Goal: Task Accomplishment & Management: Manage account settings

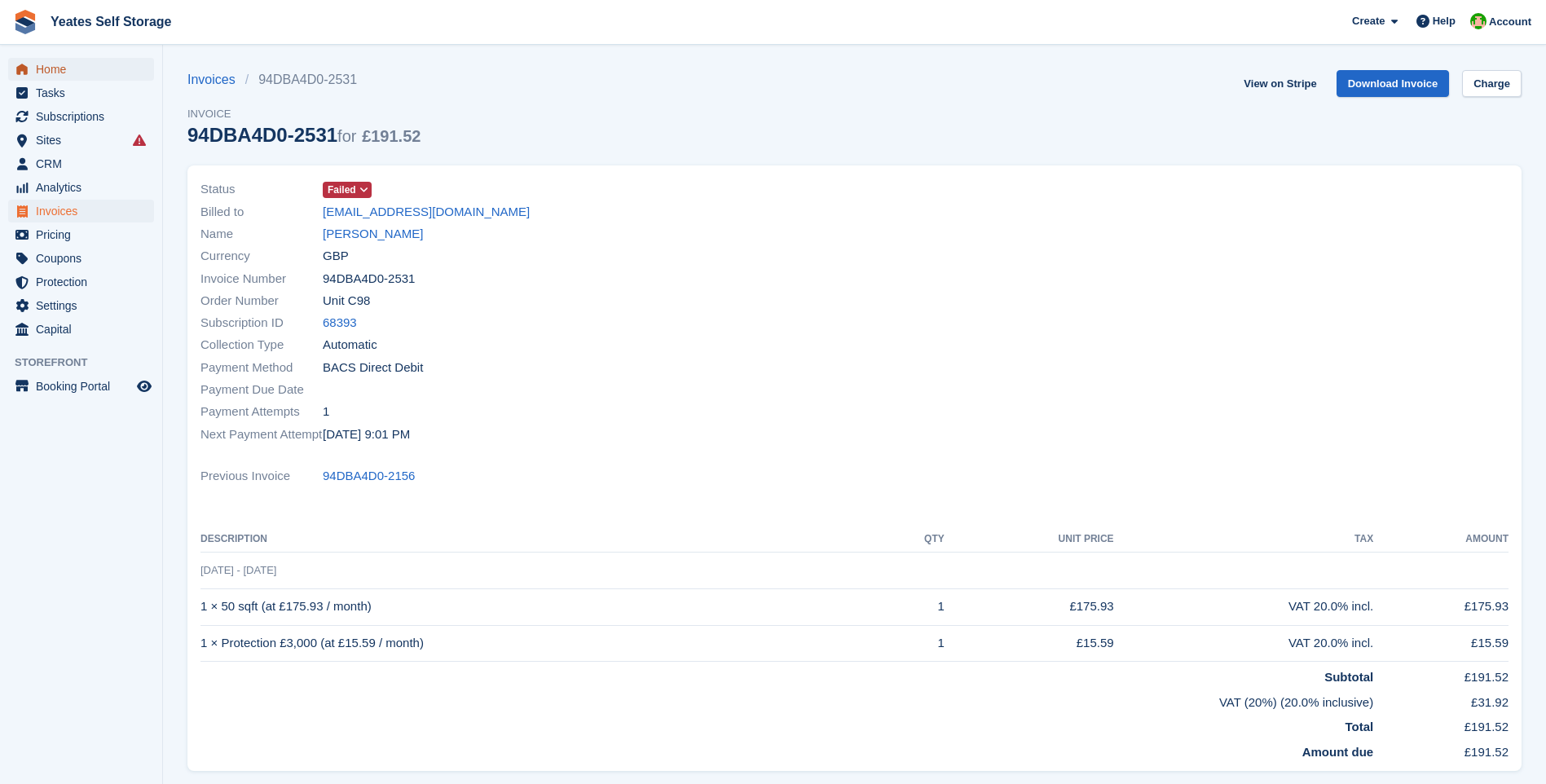
click at [61, 74] on span "Home" at bounding box center [84, 69] width 98 height 22
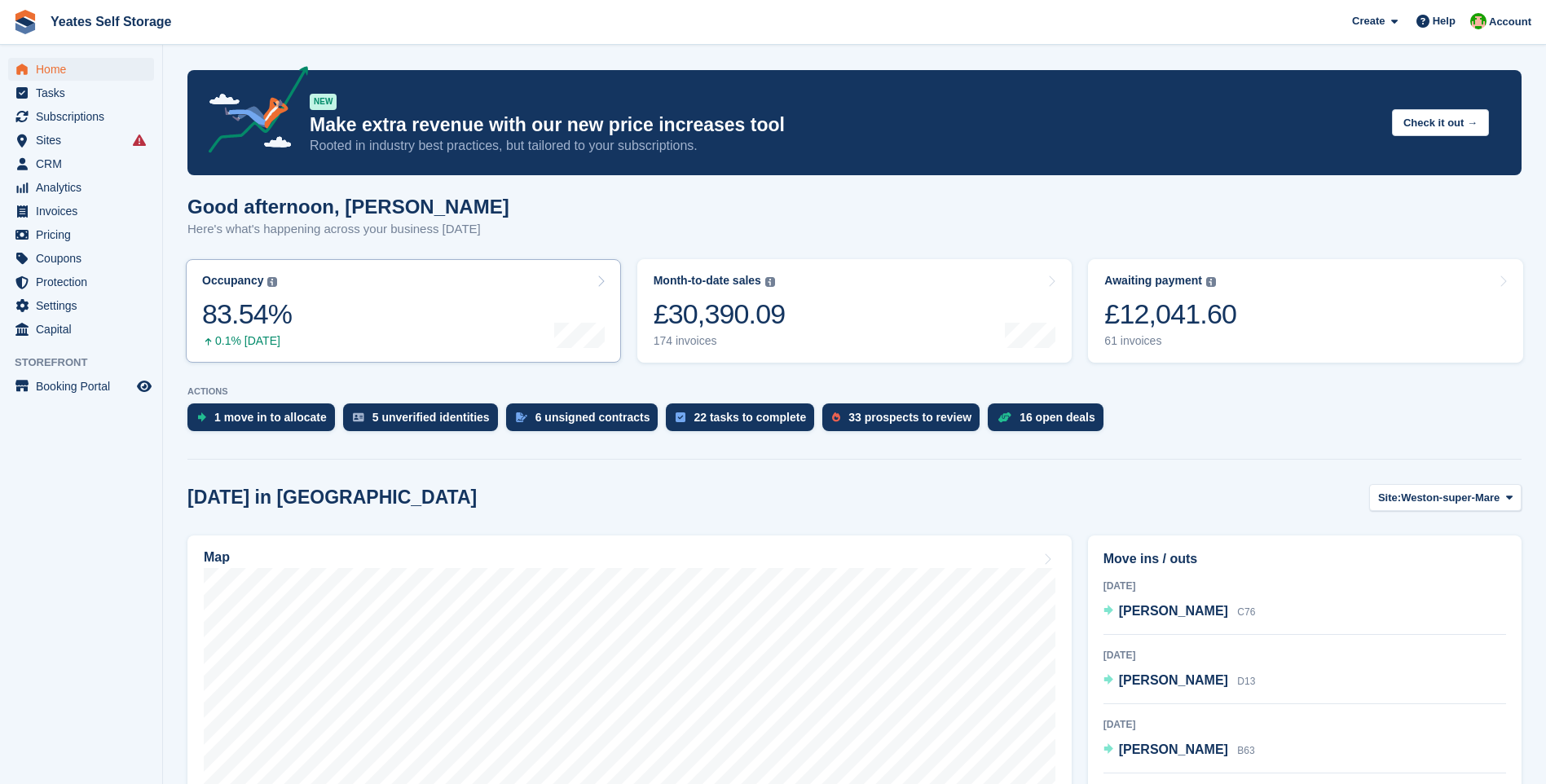
click at [260, 322] on div "83.54%" at bounding box center [247, 314] width 90 height 34
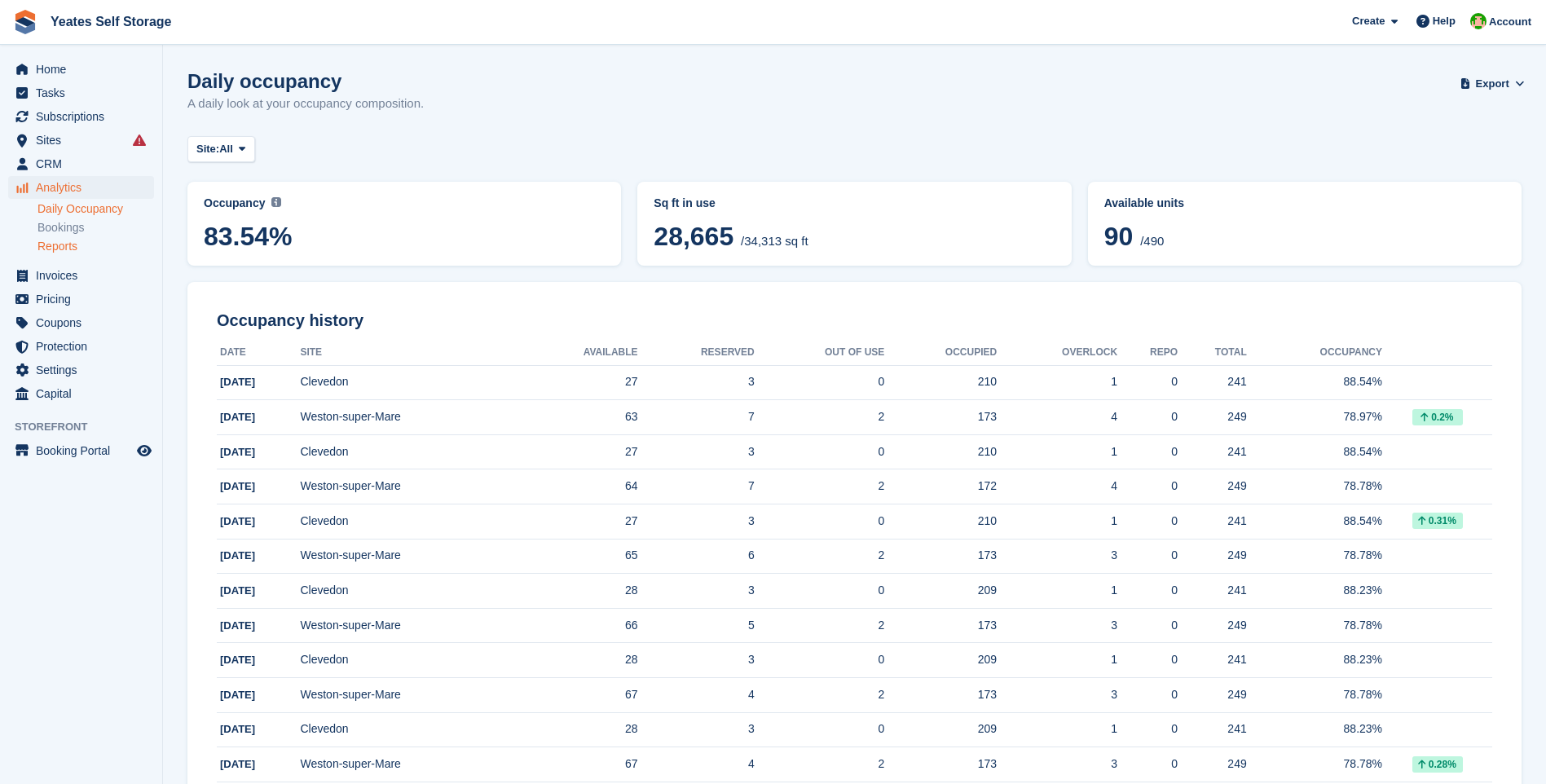
click at [54, 245] on link "Reports" at bounding box center [95, 247] width 117 height 16
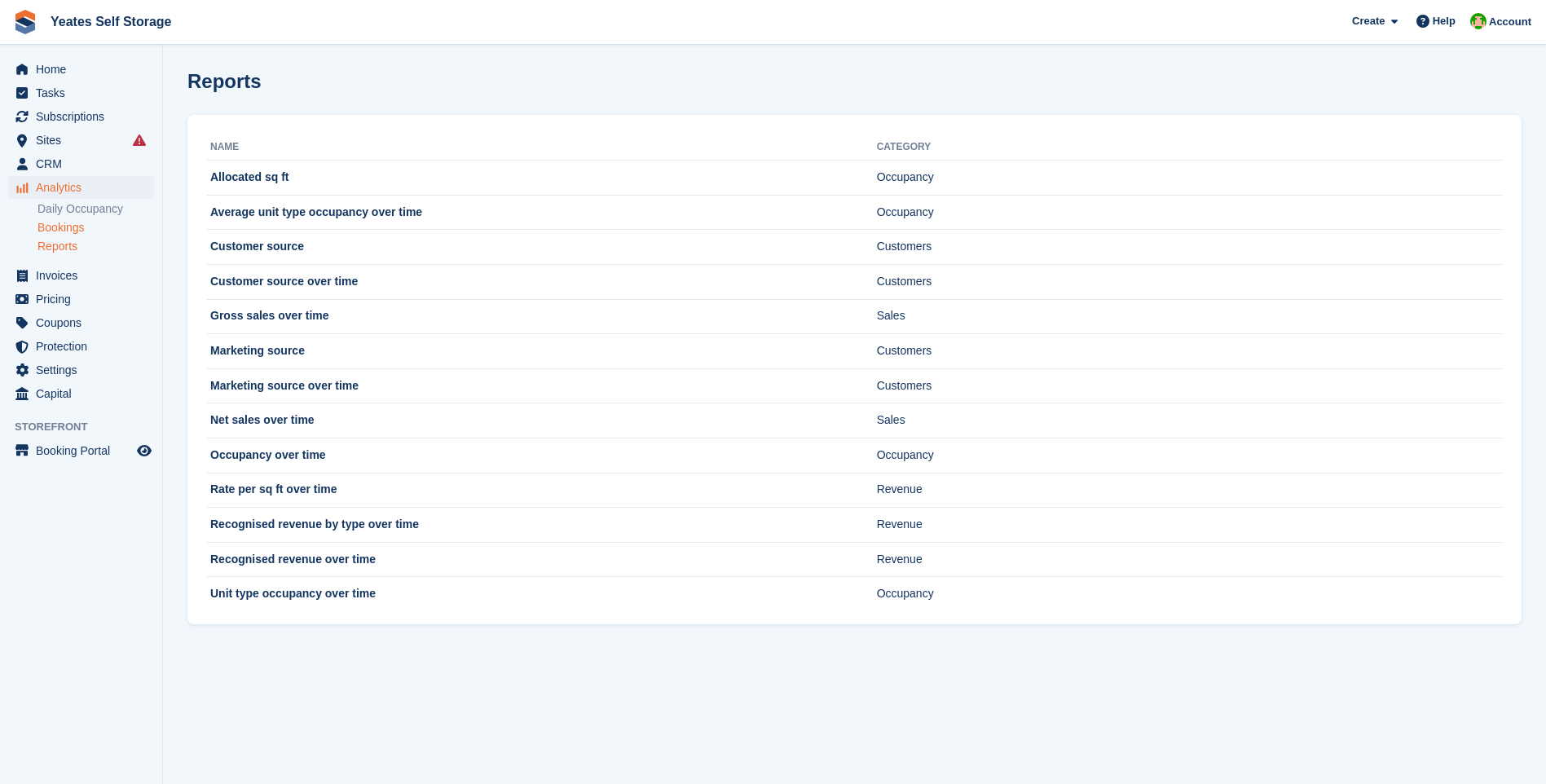
click at [76, 229] on link "Bookings" at bounding box center [95, 228] width 117 height 16
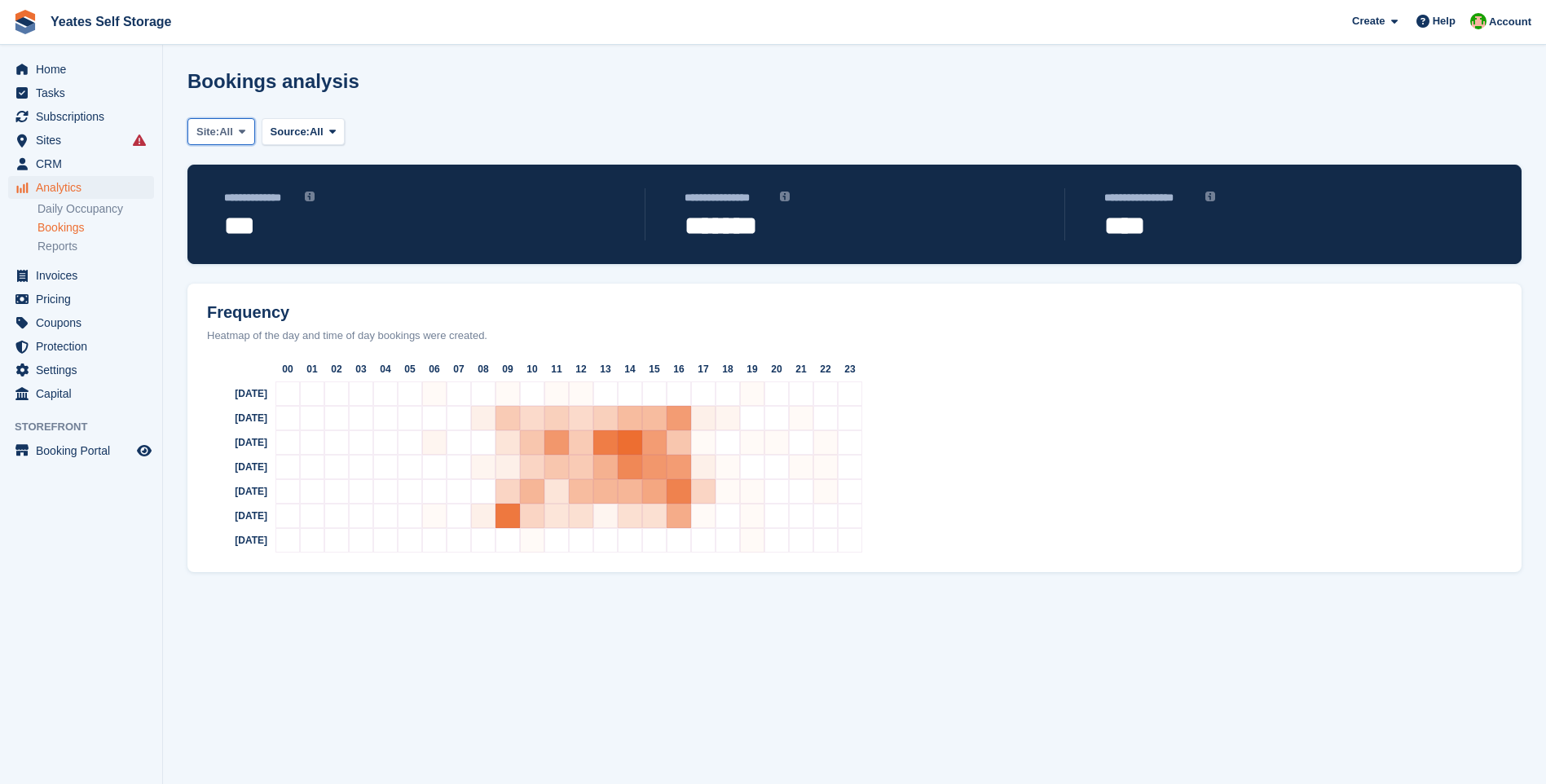
click at [242, 128] on icon at bounding box center [242, 132] width 7 height 10
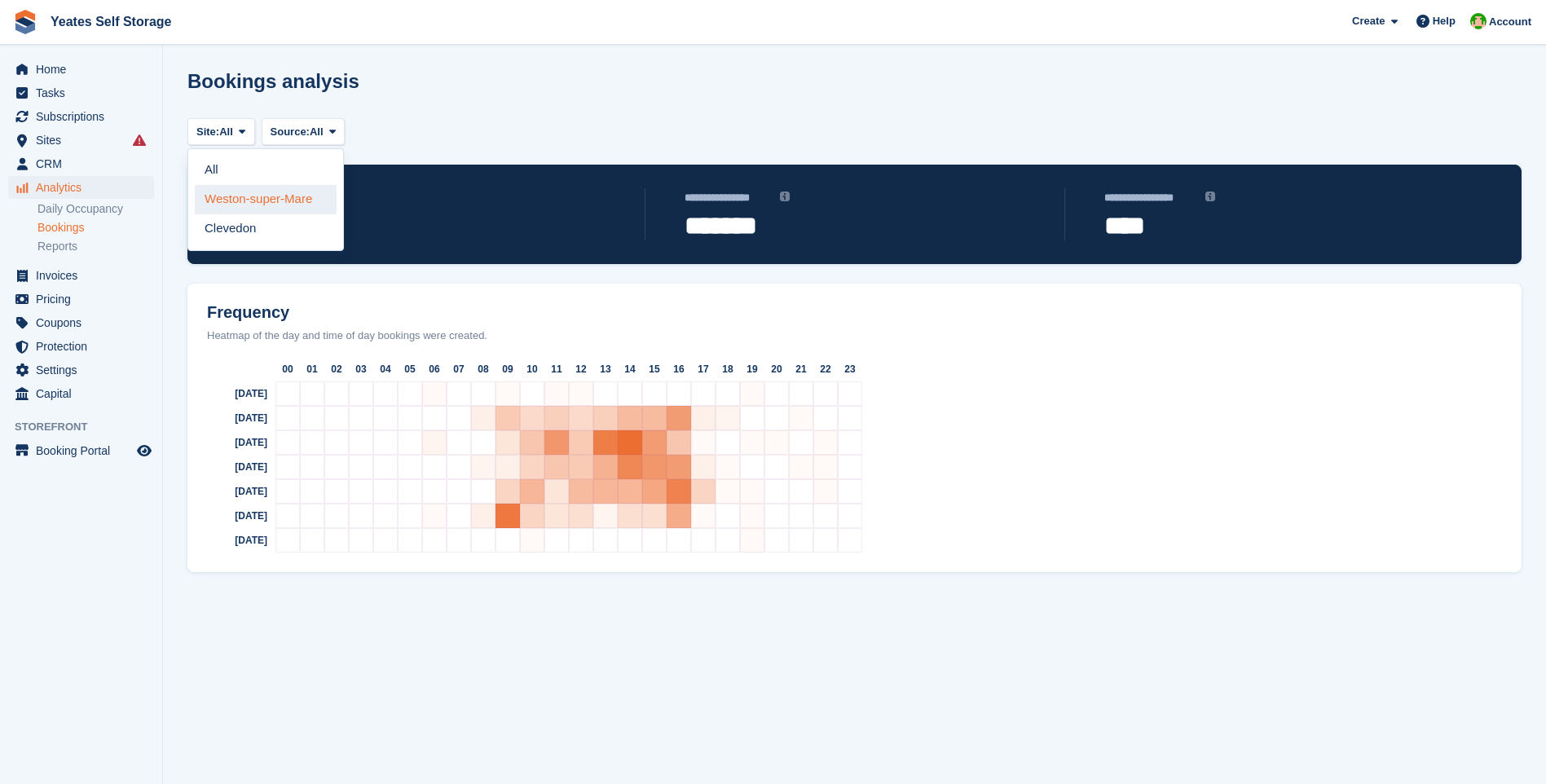
click at [246, 202] on link "Weston-super-Mare" at bounding box center [266, 200] width 142 height 29
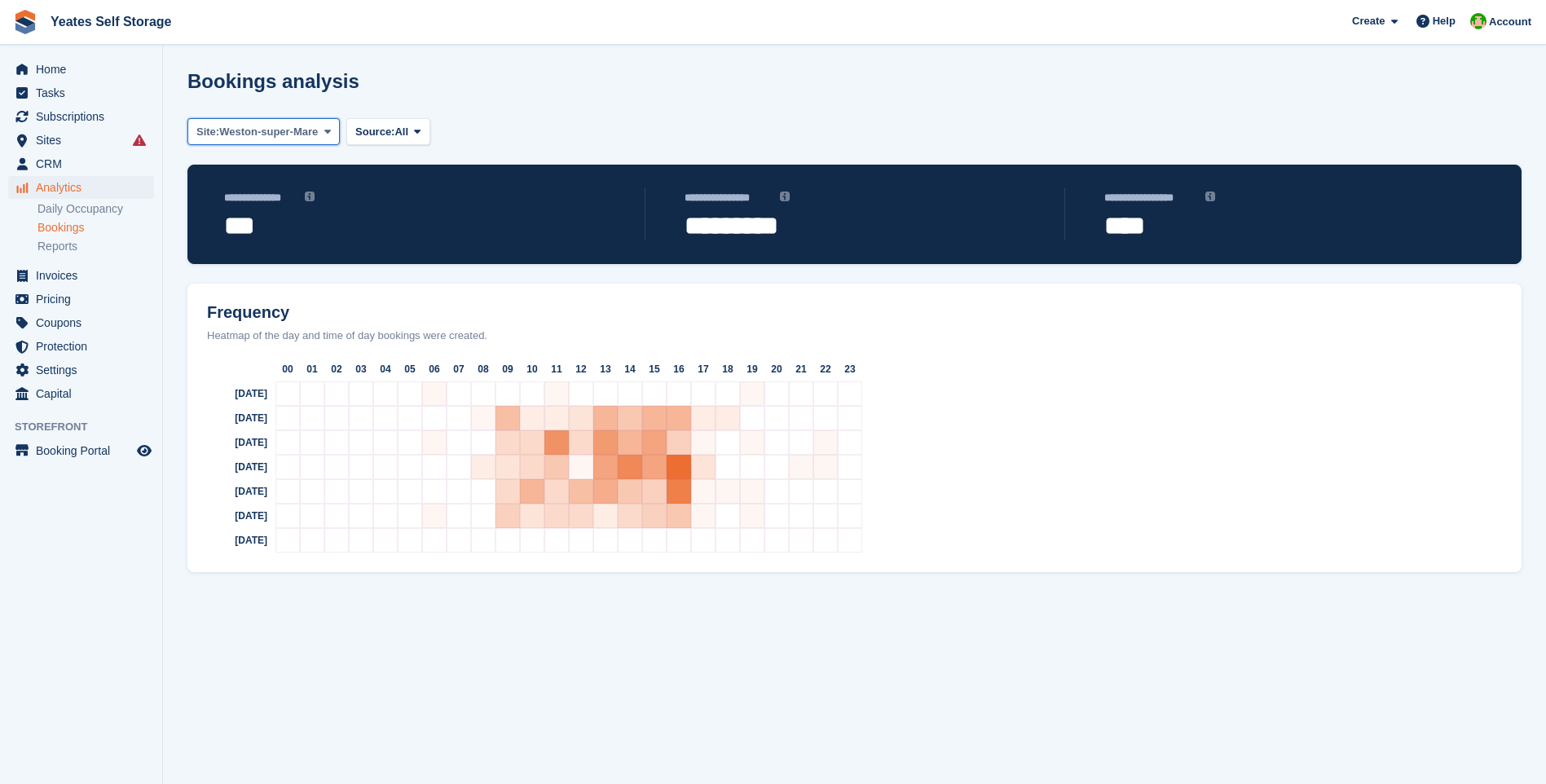
click at [316, 132] on span "Weston-super-Mare" at bounding box center [268, 132] width 99 height 16
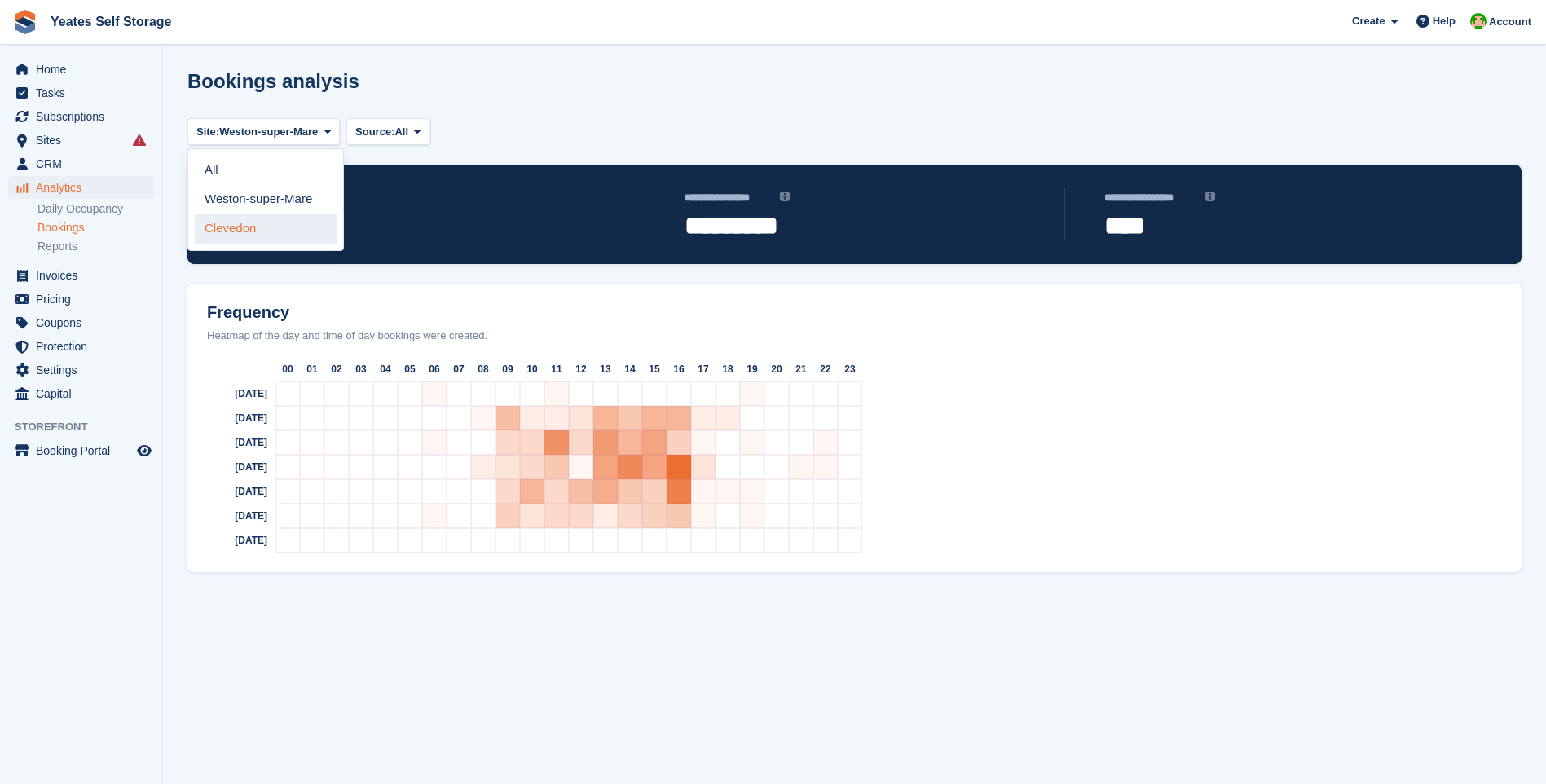
click at [242, 227] on link "Clevedon" at bounding box center [266, 229] width 142 height 29
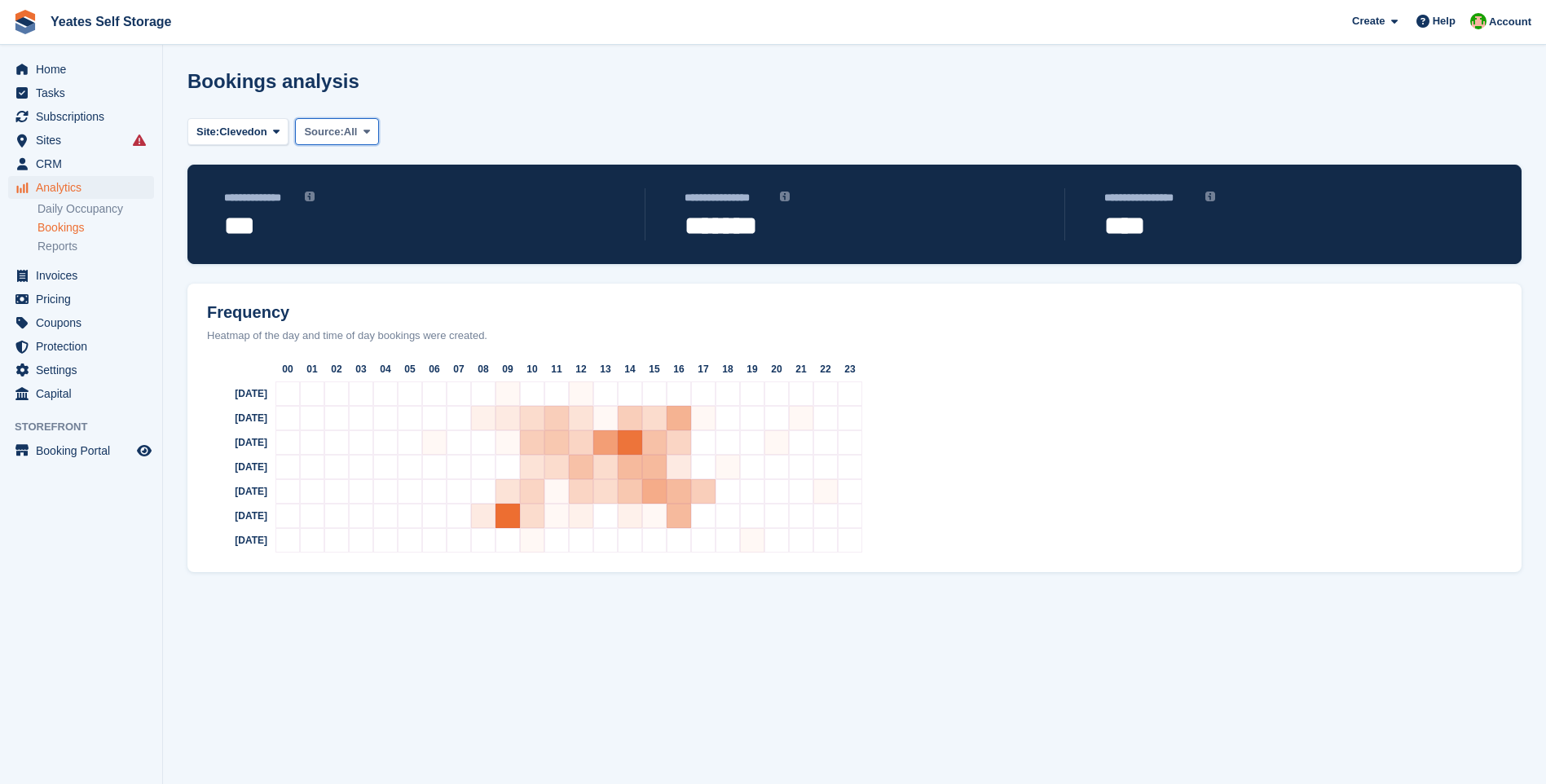
click at [366, 127] on icon at bounding box center [367, 132] width 7 height 10
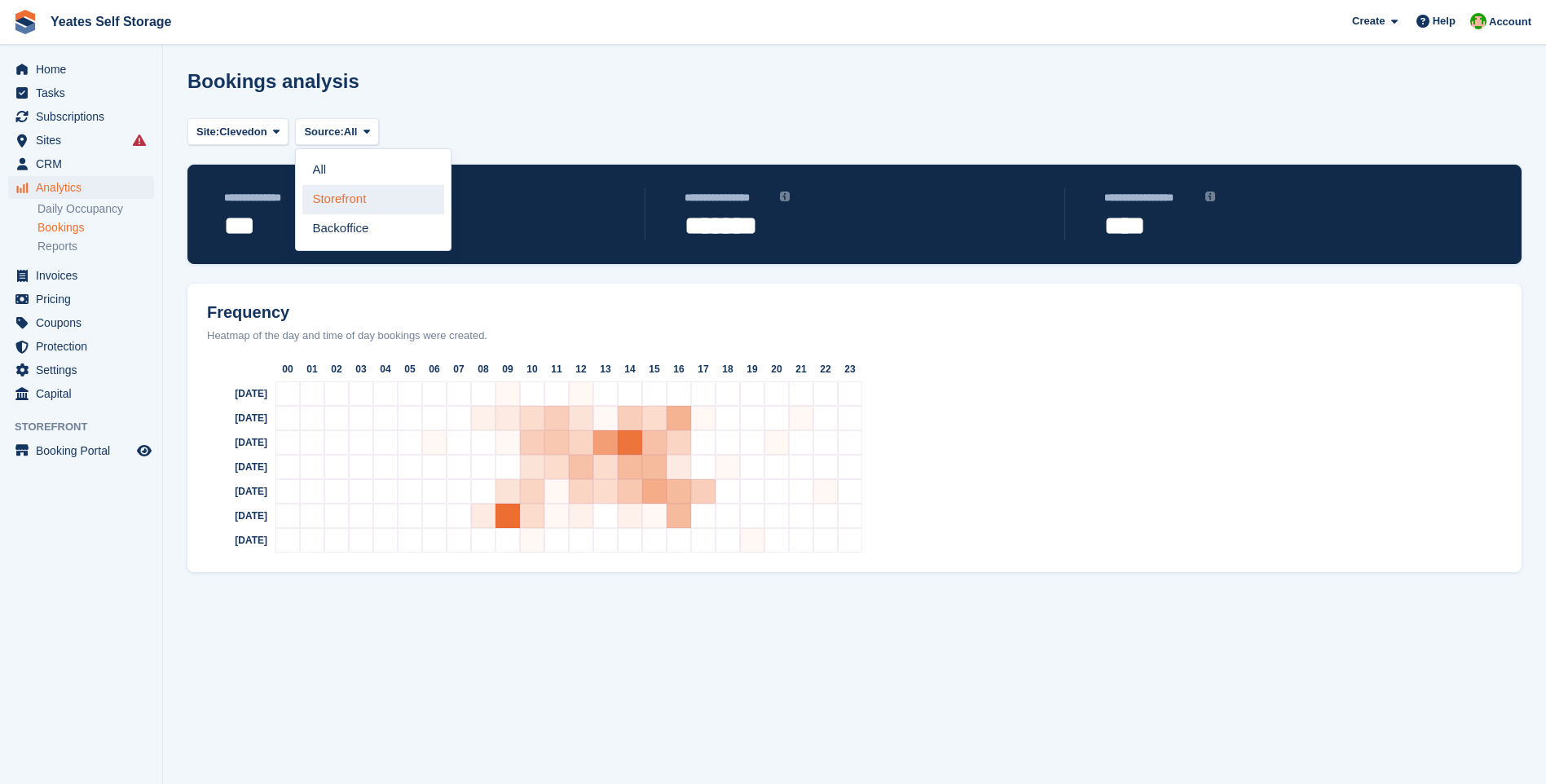
click at [369, 195] on link "Storefront" at bounding box center [373, 200] width 142 height 29
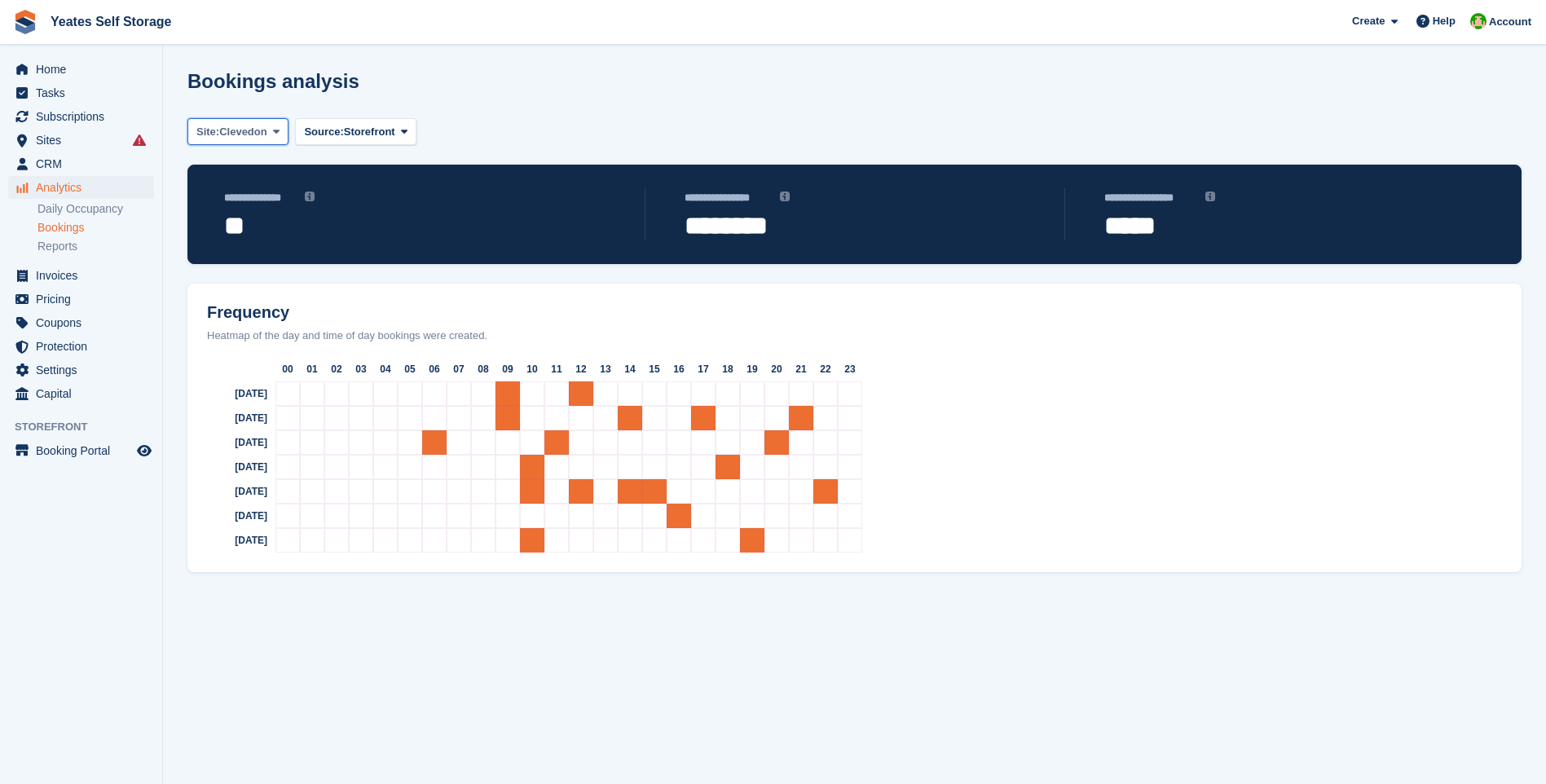
click at [281, 138] on button "Site: Clevedon" at bounding box center [237, 131] width 101 height 27
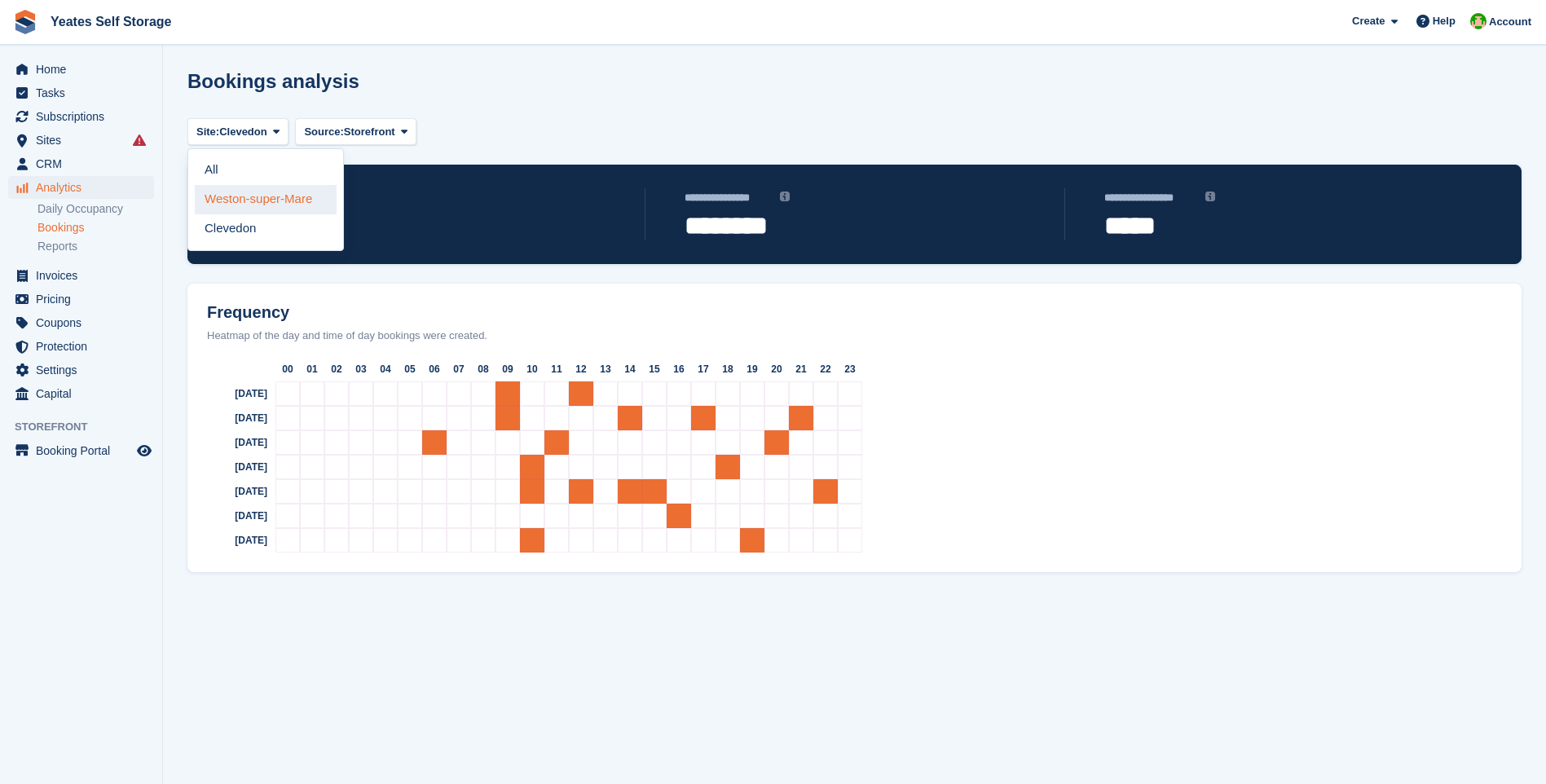
click at [249, 202] on link "Weston-super-Mare" at bounding box center [266, 200] width 142 height 29
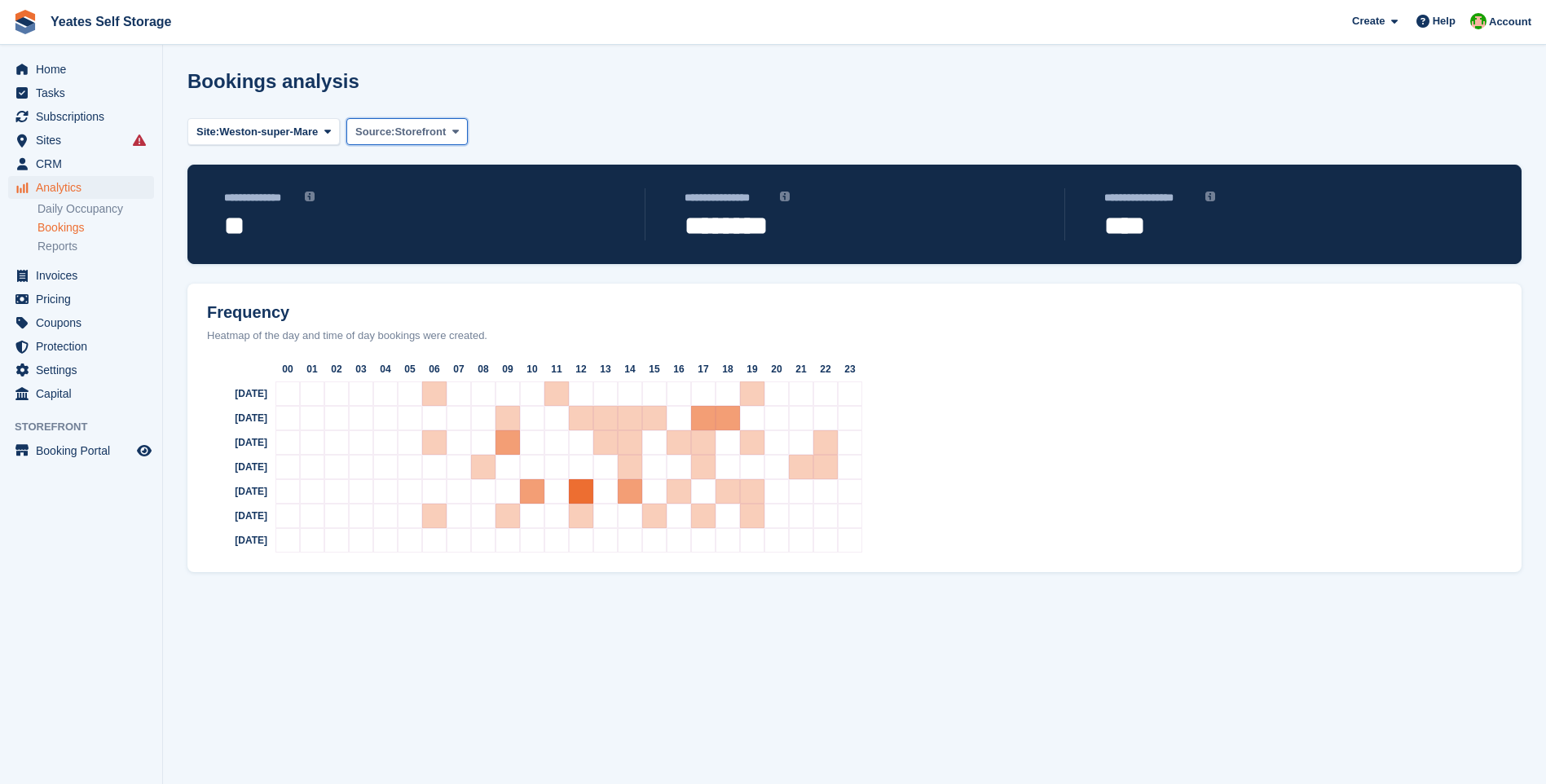
click at [456, 132] on icon at bounding box center [455, 132] width 7 height 10
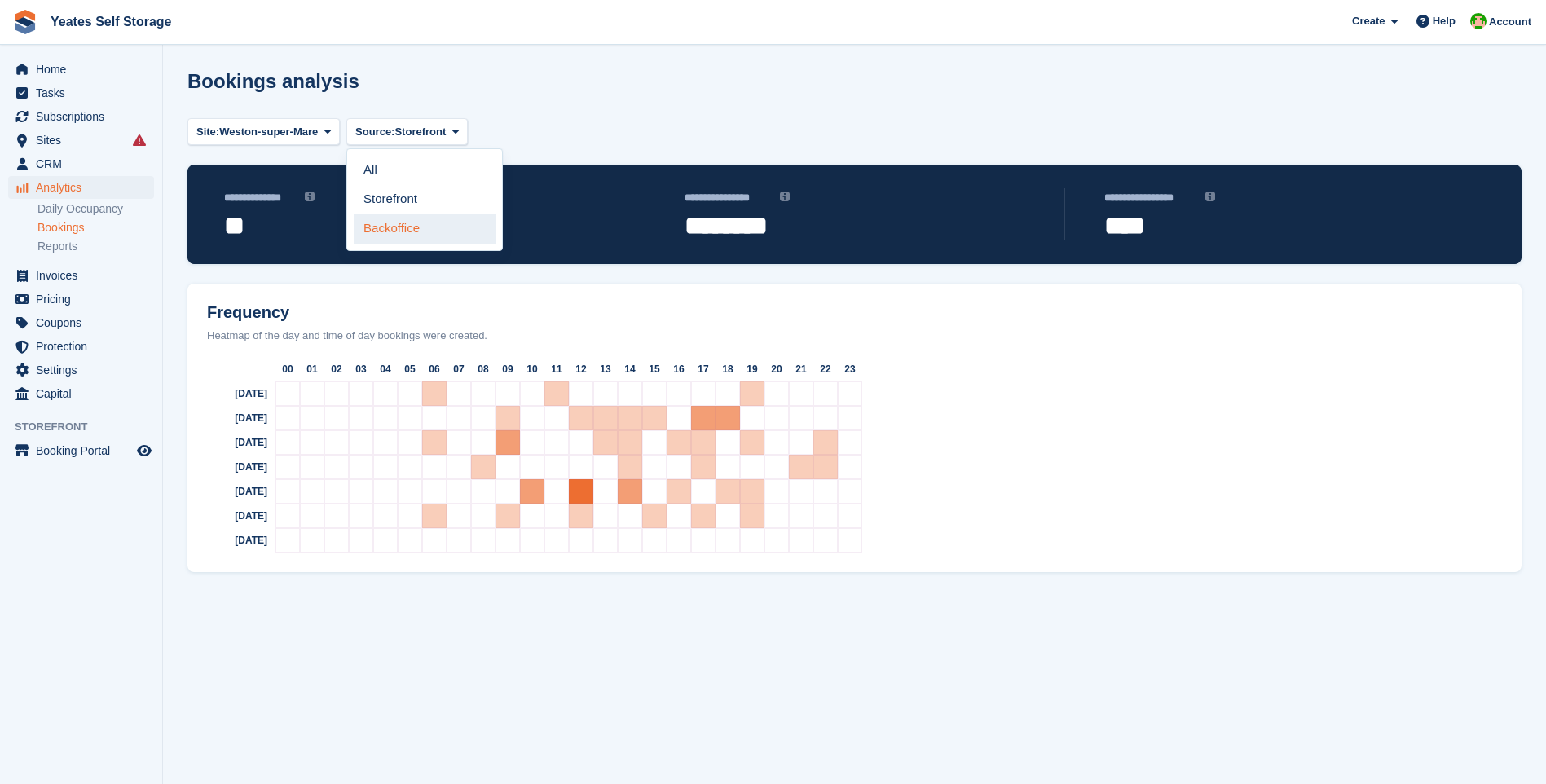
click at [403, 228] on link "Backoffice" at bounding box center [425, 229] width 142 height 29
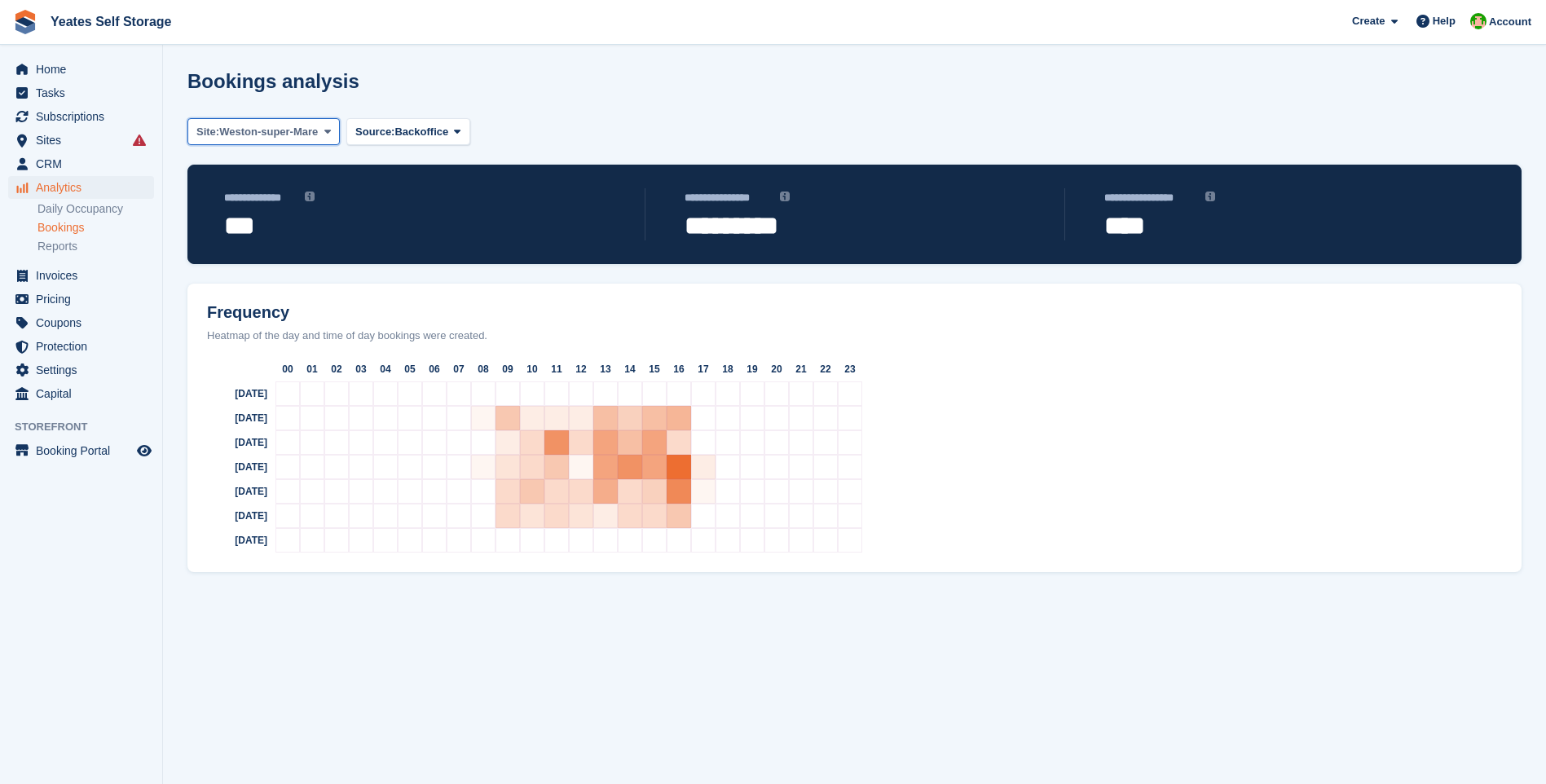
click at [323, 132] on span at bounding box center [327, 131] width 13 height 13
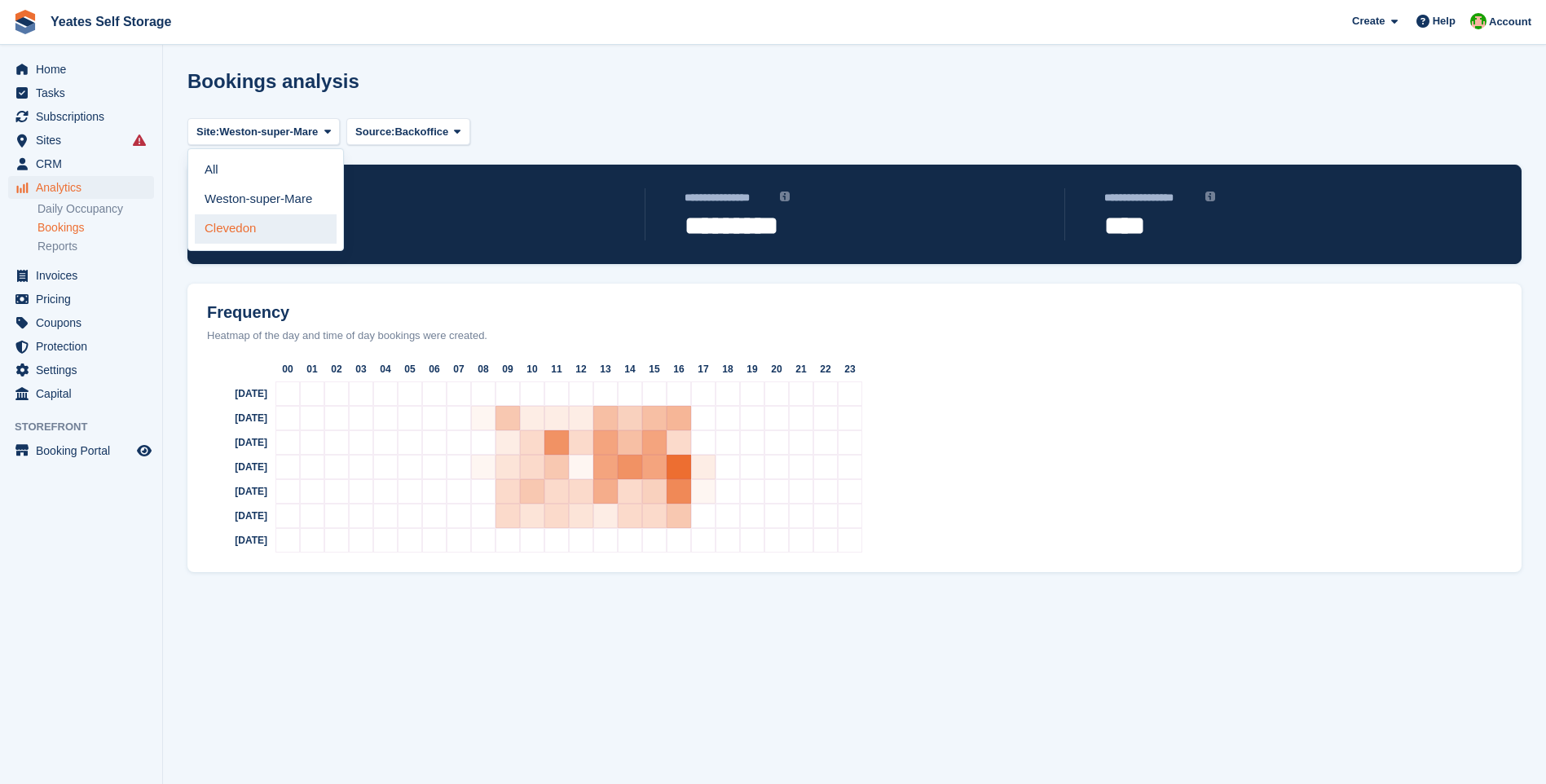
click at [223, 218] on link "Clevedon" at bounding box center [266, 229] width 142 height 29
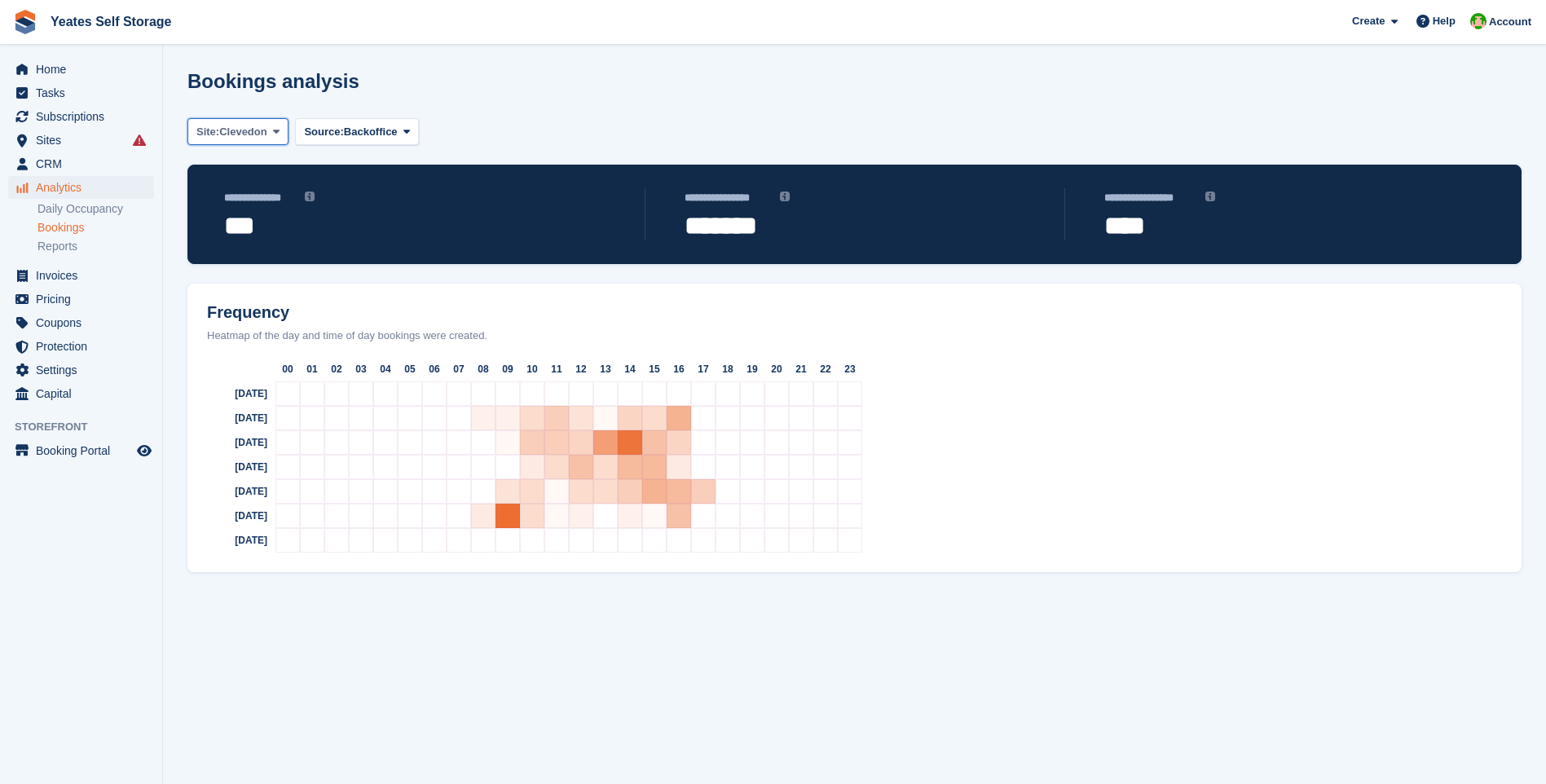
click at [276, 132] on icon at bounding box center [276, 132] width 7 height 10
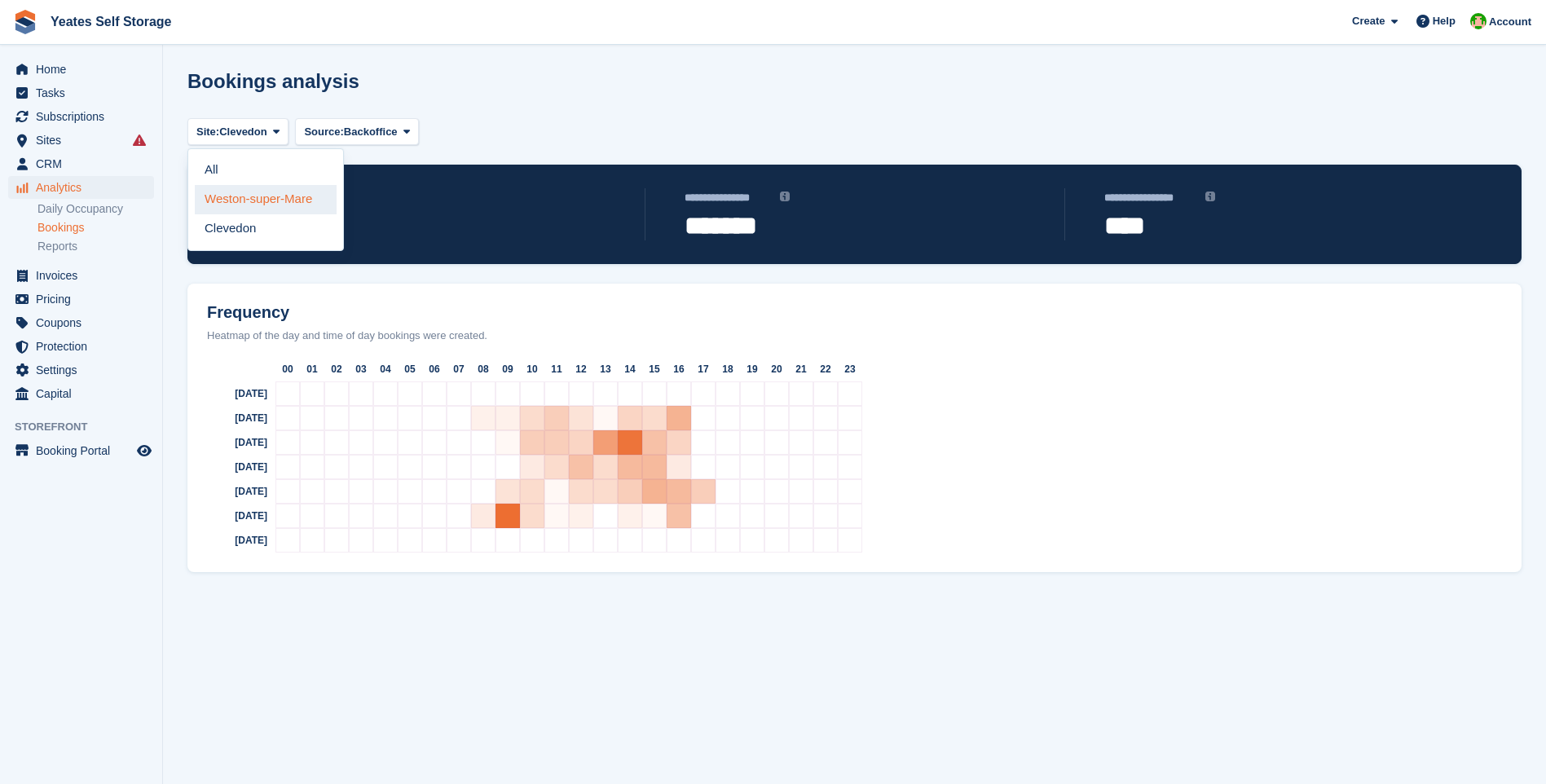
click at [248, 197] on link "Weston-super-Mare" at bounding box center [266, 200] width 142 height 29
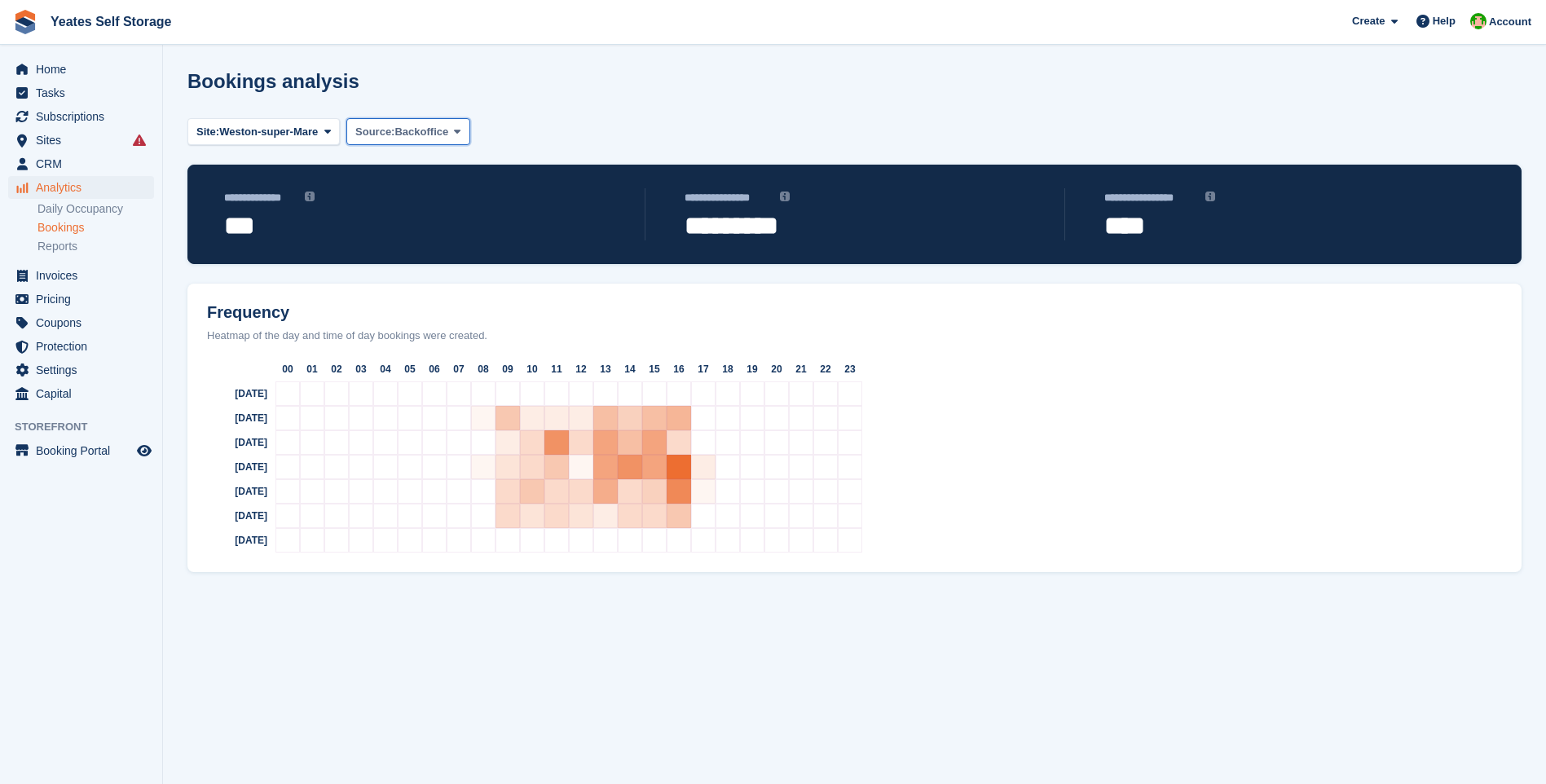
click at [459, 132] on span at bounding box center [457, 131] width 13 height 13
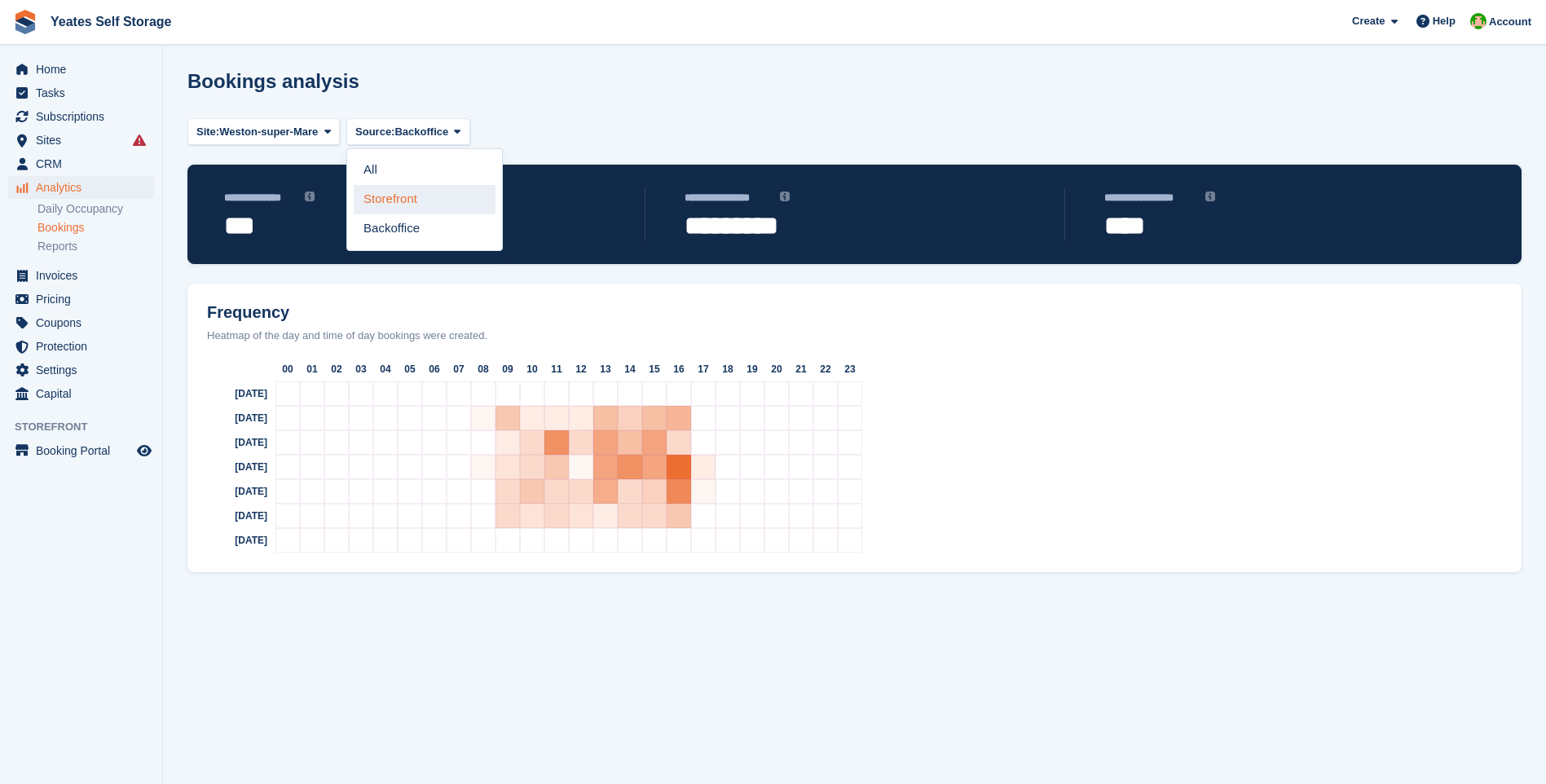
click at [407, 198] on link "Storefront" at bounding box center [425, 200] width 142 height 29
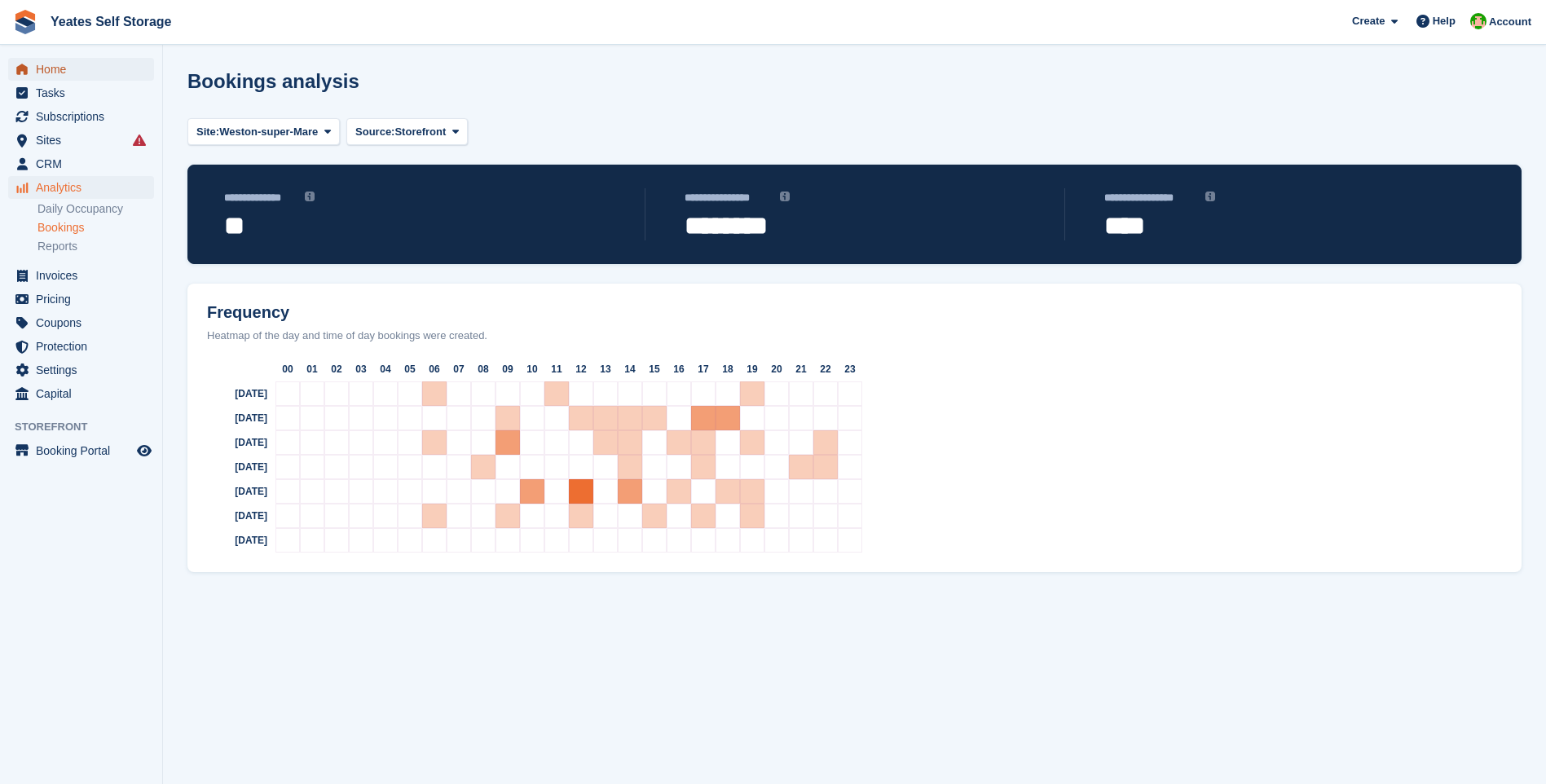
click at [76, 74] on span "Home" at bounding box center [84, 69] width 98 height 22
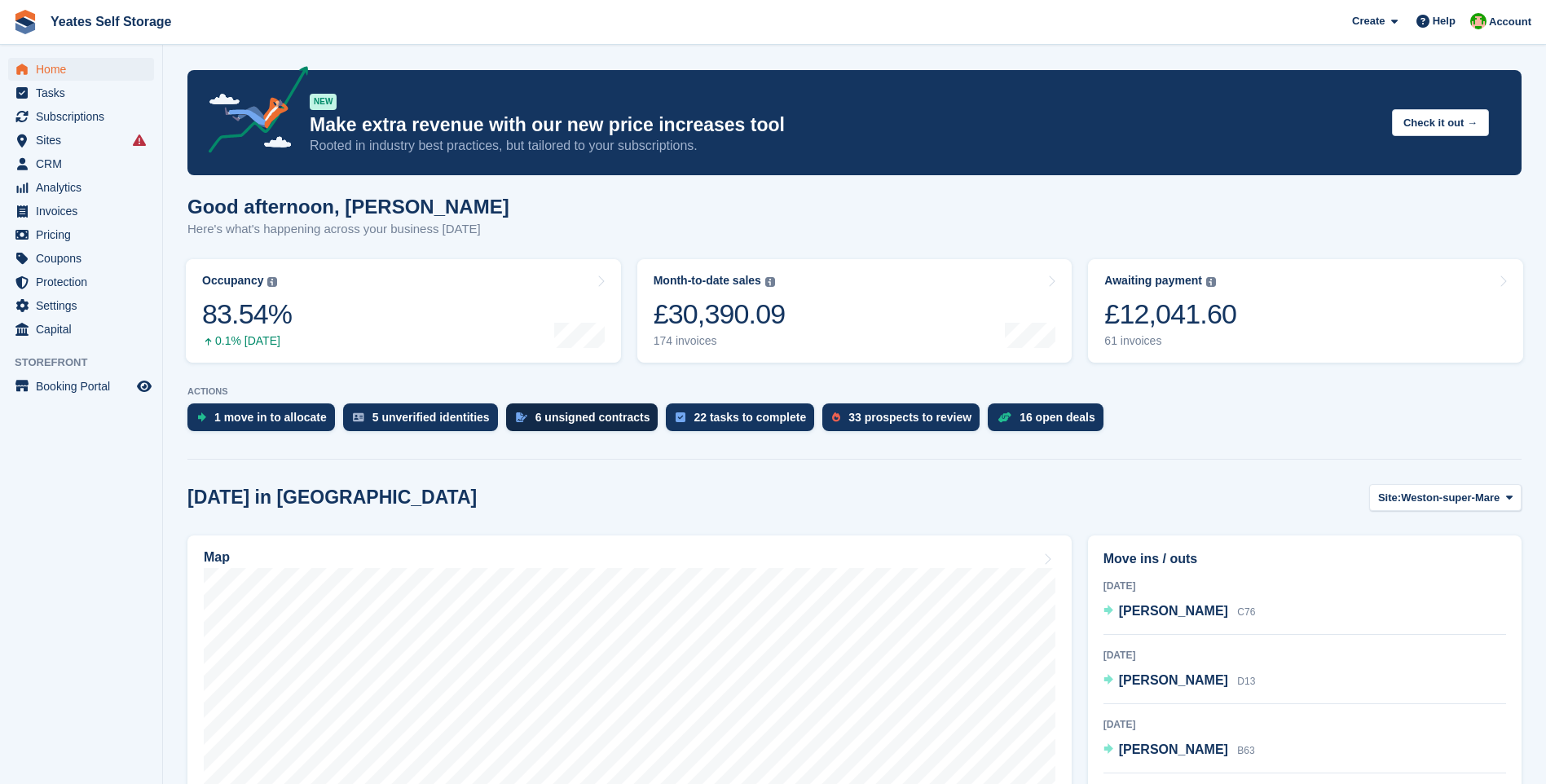
click at [548, 420] on div "6 unsigned contracts" at bounding box center [592, 416] width 115 height 13
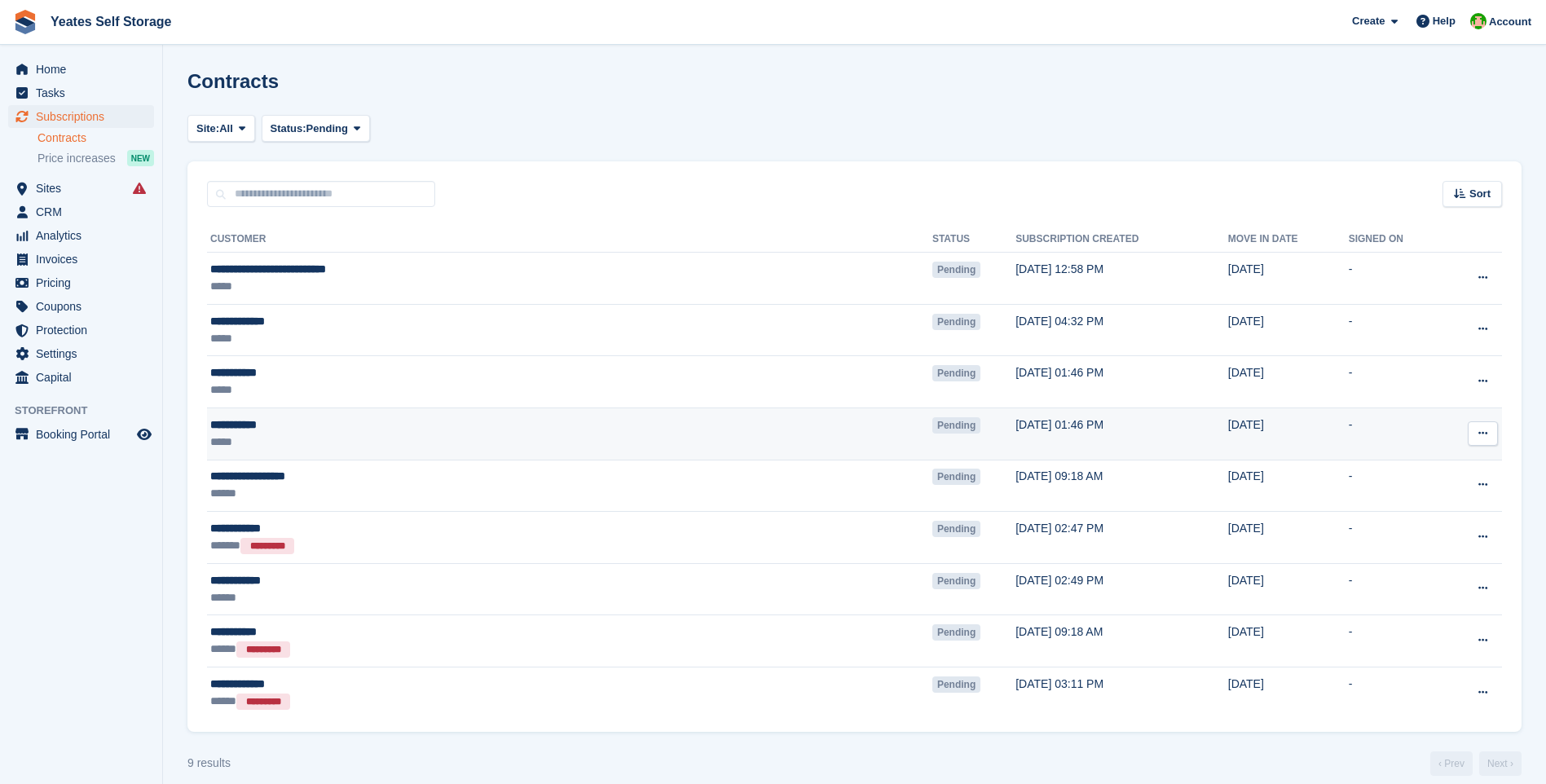
scroll to position [16, 0]
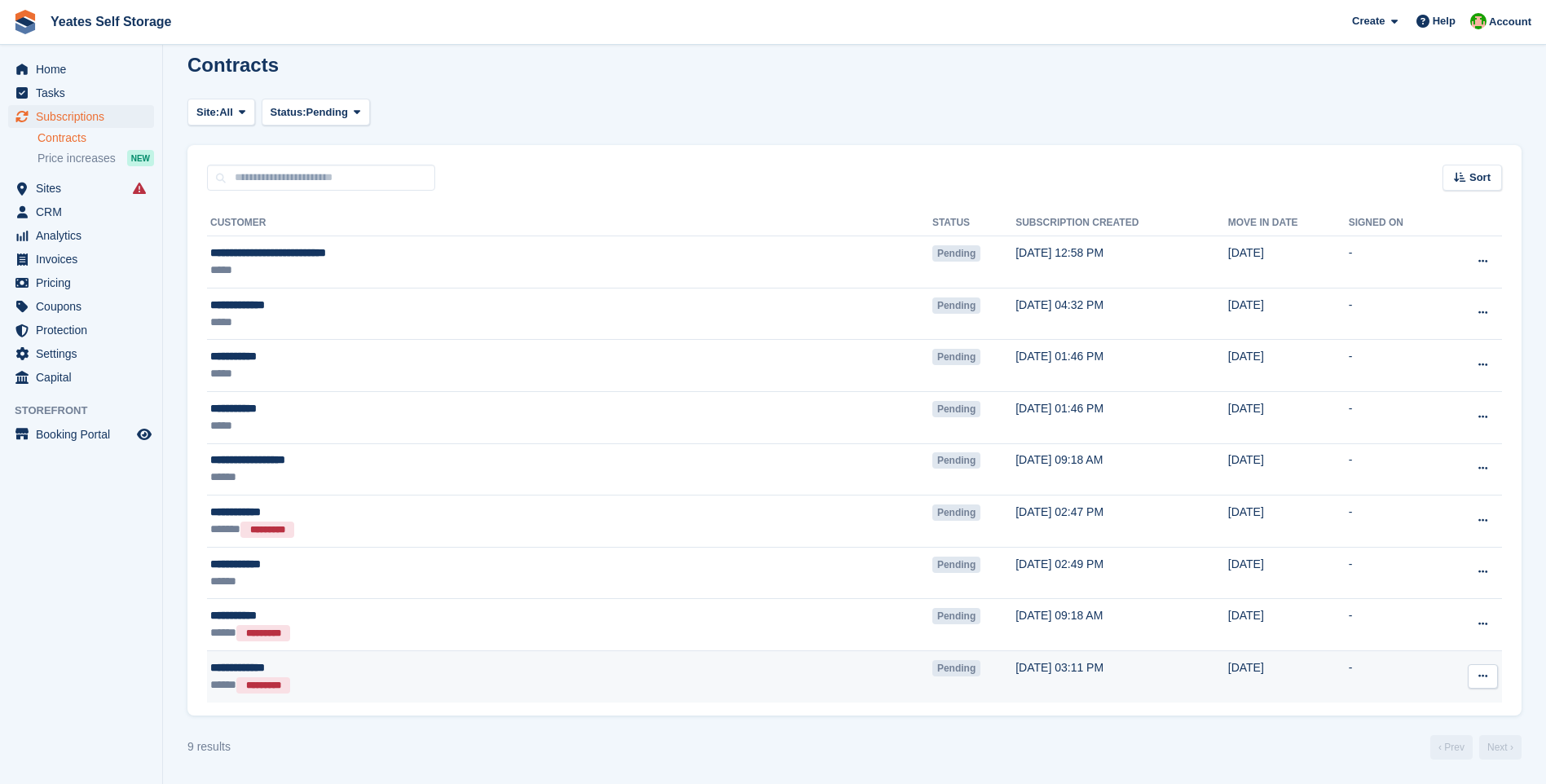
click at [1481, 672] on icon at bounding box center [1482, 676] width 9 height 10
click at [1406, 751] on p "Void contract" at bounding box center [1420, 750] width 142 height 21
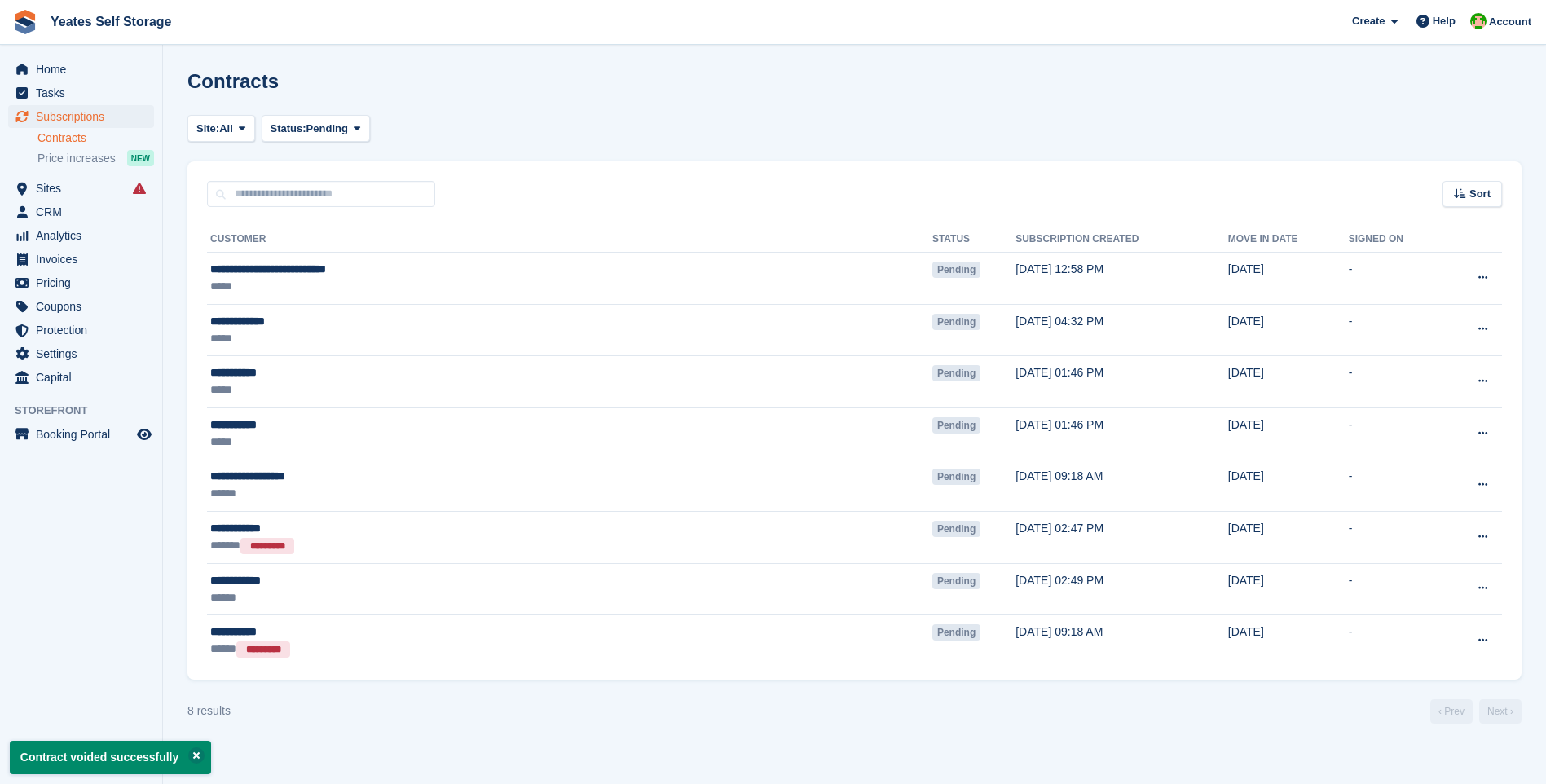
scroll to position [0, 0]
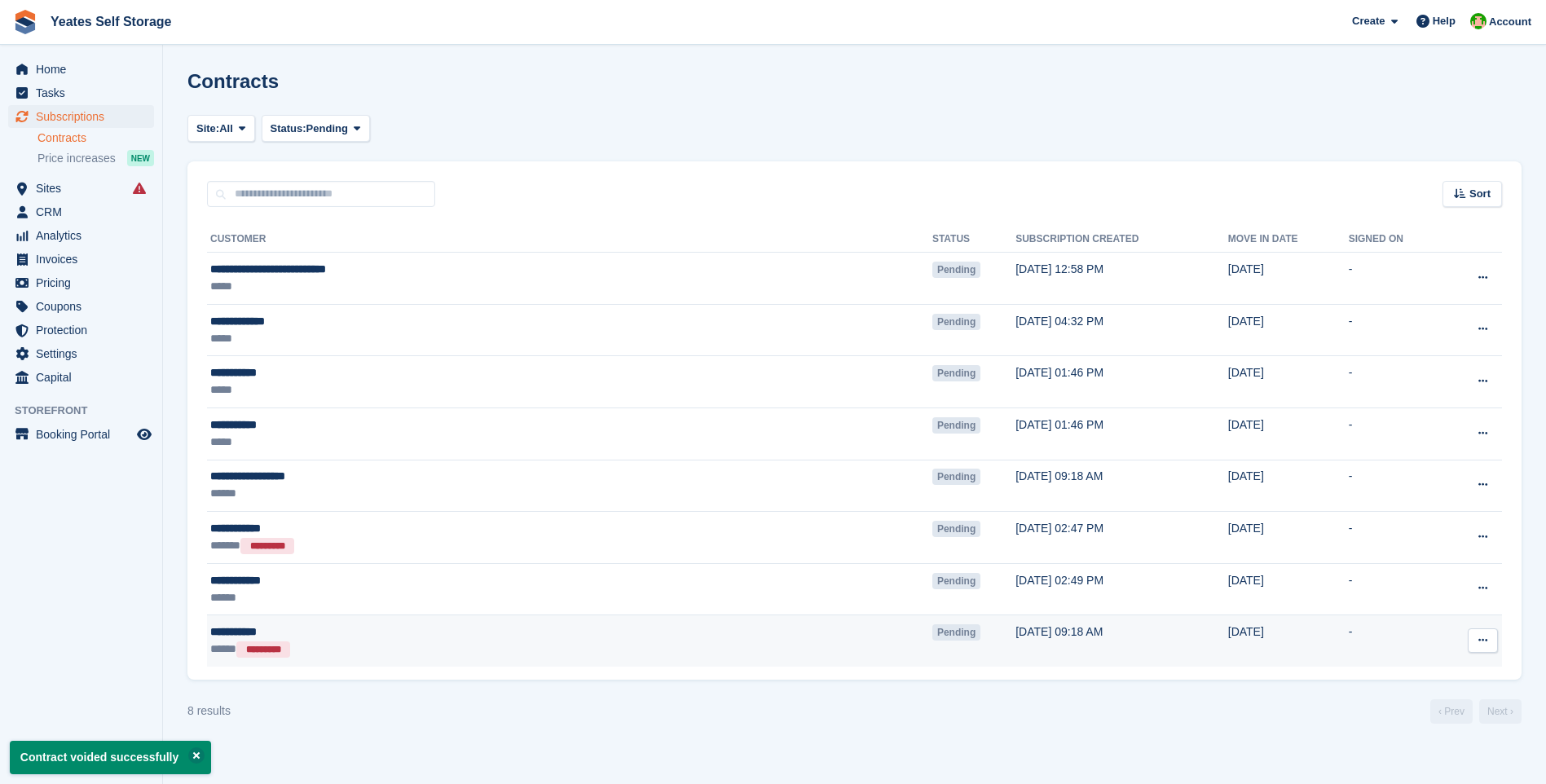
click at [1487, 637] on button at bounding box center [1482, 640] width 30 height 24
click at [1400, 715] on p "Void contract" at bounding box center [1420, 714] width 142 height 21
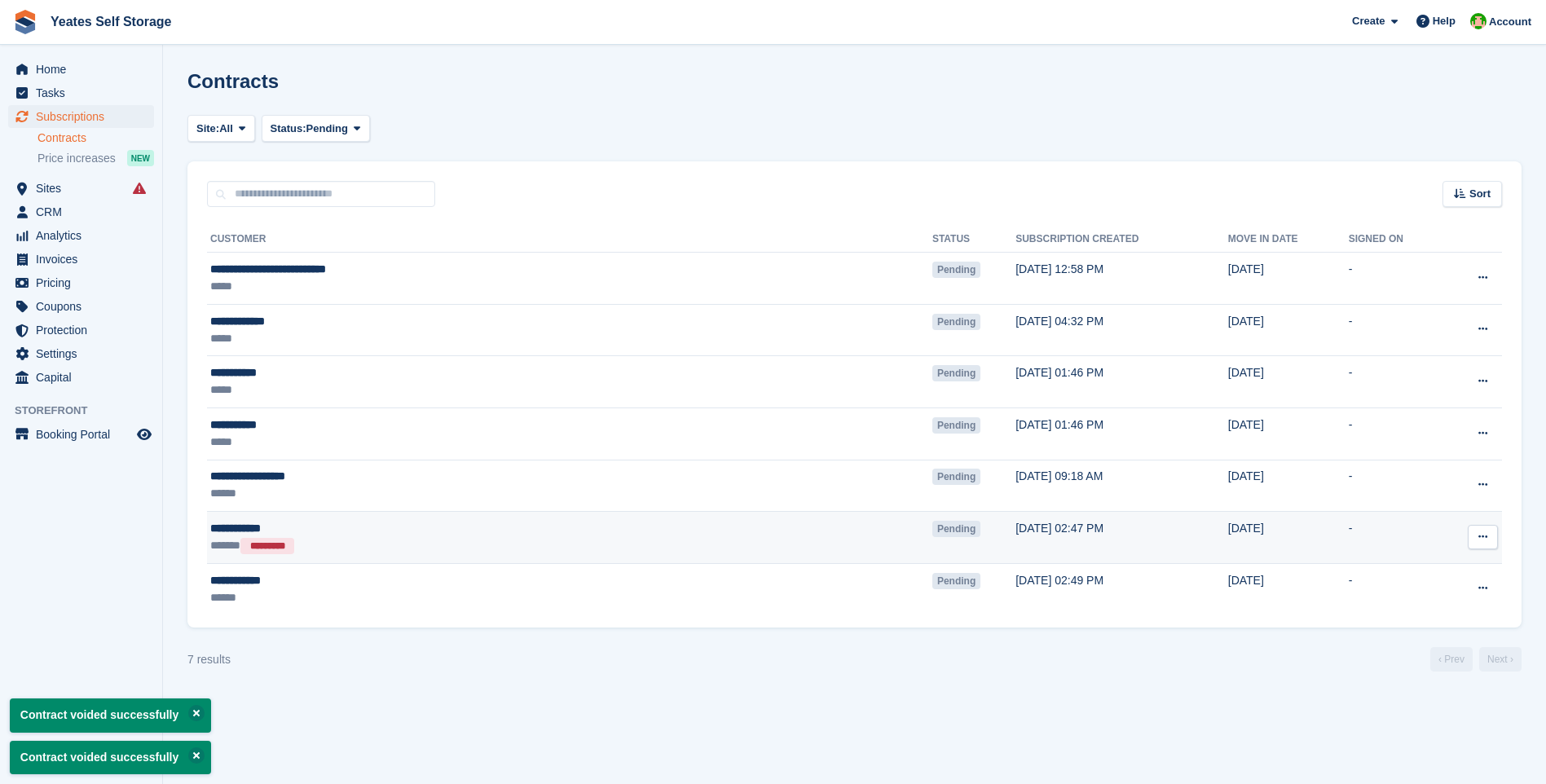
click at [1485, 532] on icon at bounding box center [1482, 537] width 9 height 10
click at [1386, 610] on p "Void contract" at bounding box center [1420, 611] width 142 height 21
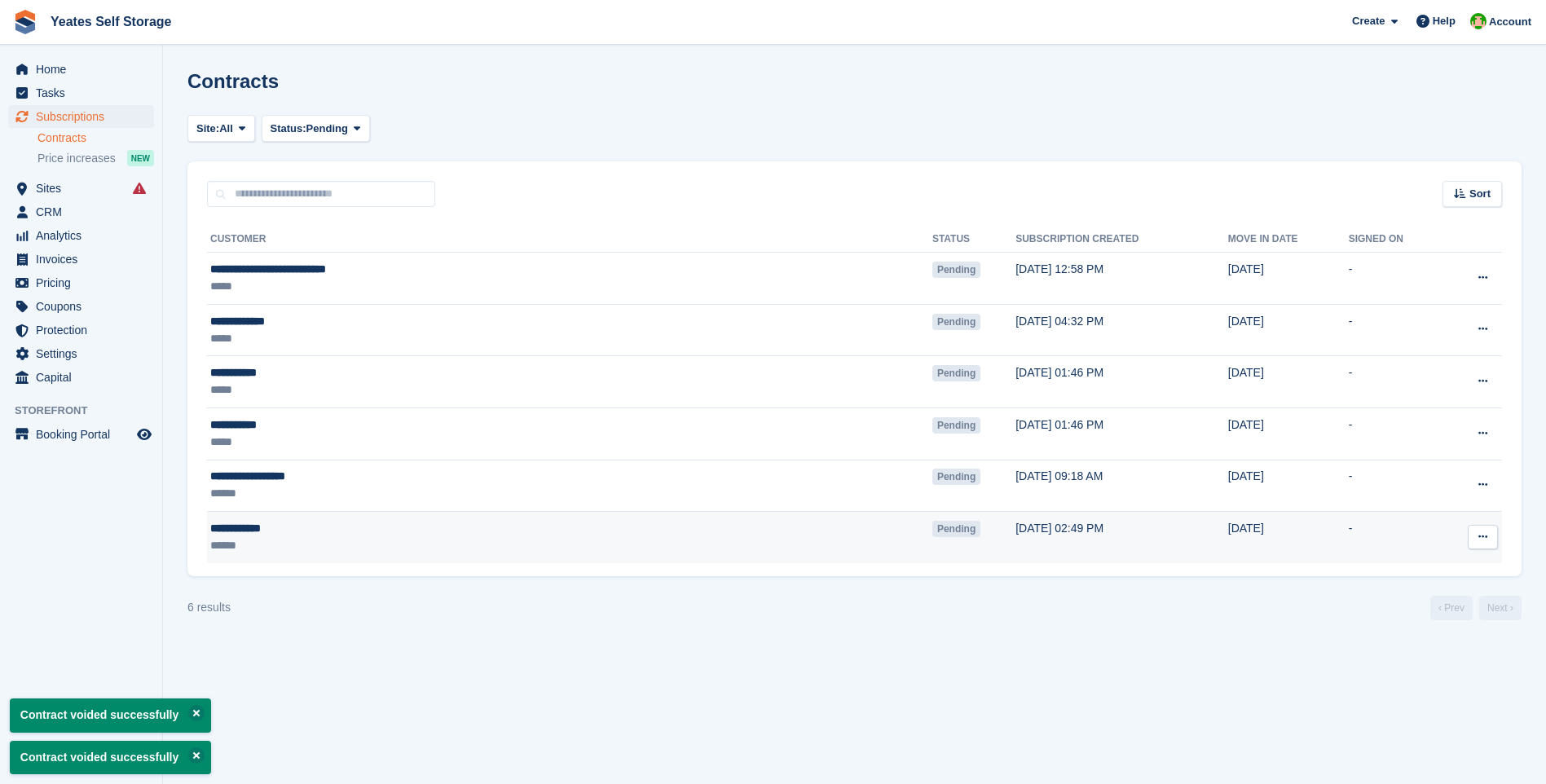
click at [1482, 533] on icon at bounding box center [1482, 537] width 9 height 10
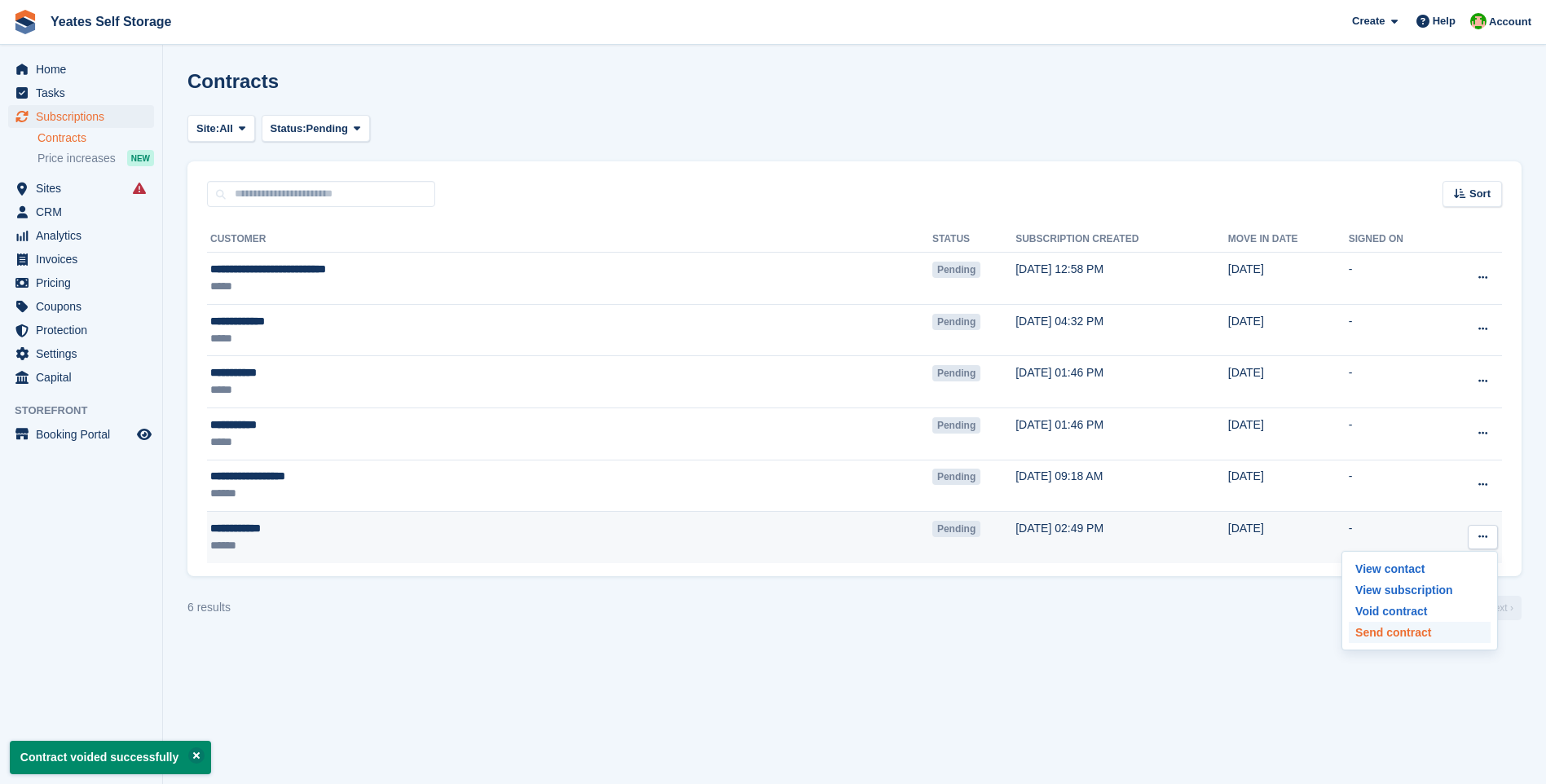
click at [1407, 633] on p "Send contract" at bounding box center [1420, 632] width 142 height 21
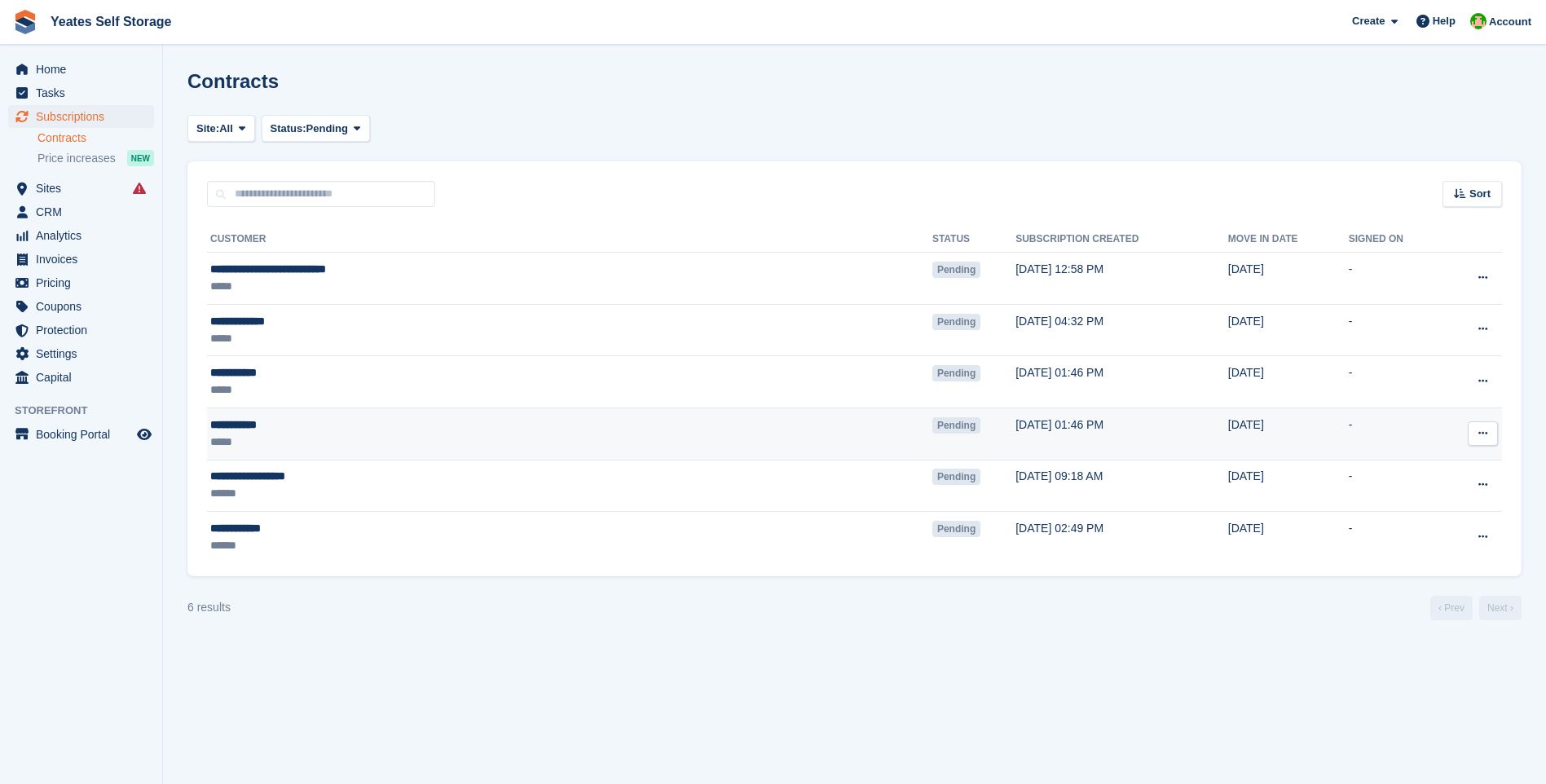
click at [1484, 428] on icon at bounding box center [1482, 433] width 9 height 10
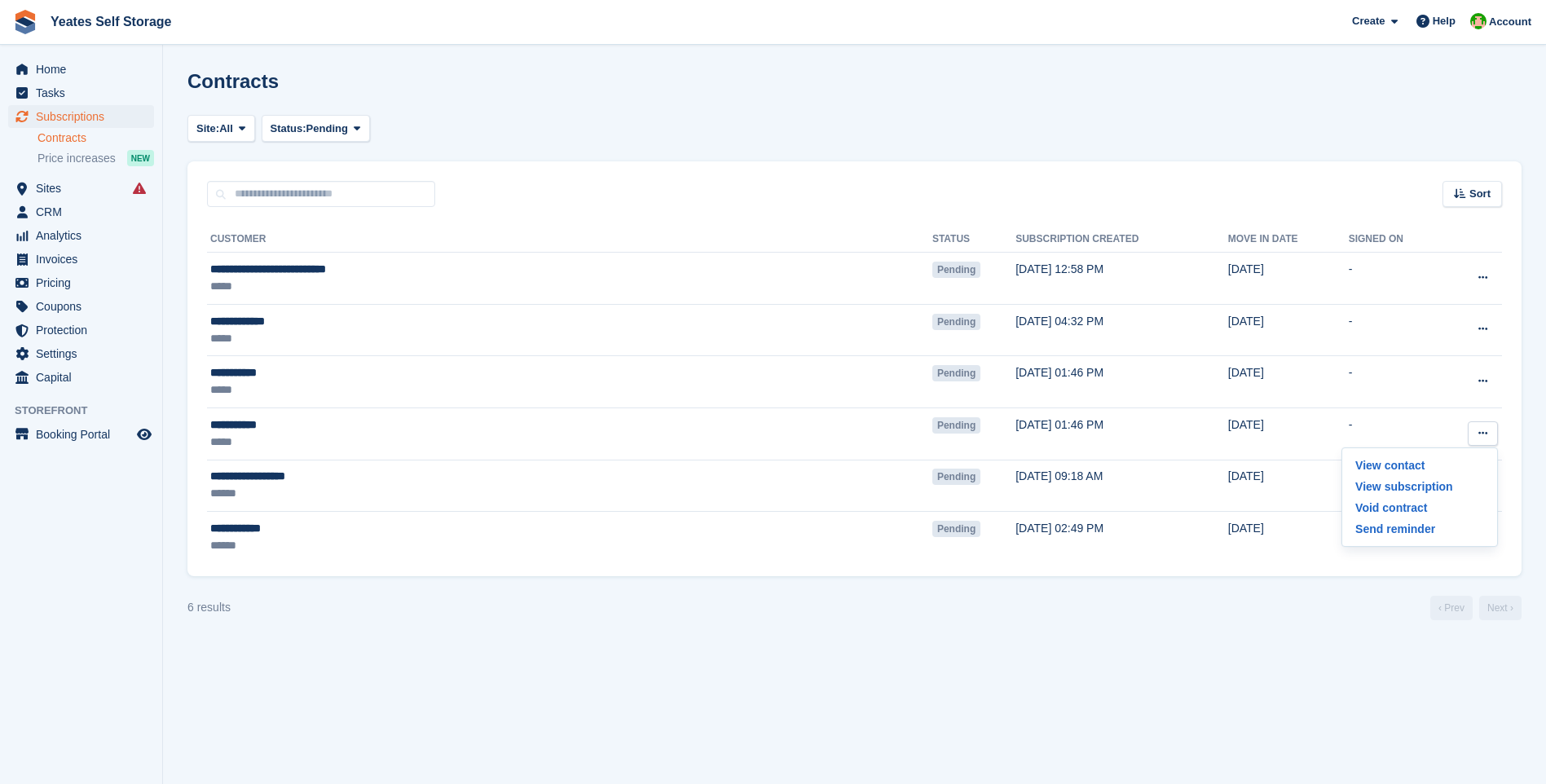
drag, startPoint x: 1413, startPoint y: 504, endPoint x: 853, endPoint y: 106, distance: 687.0
click at [1413, 504] on p "Void contract" at bounding box center [1420, 507] width 142 height 21
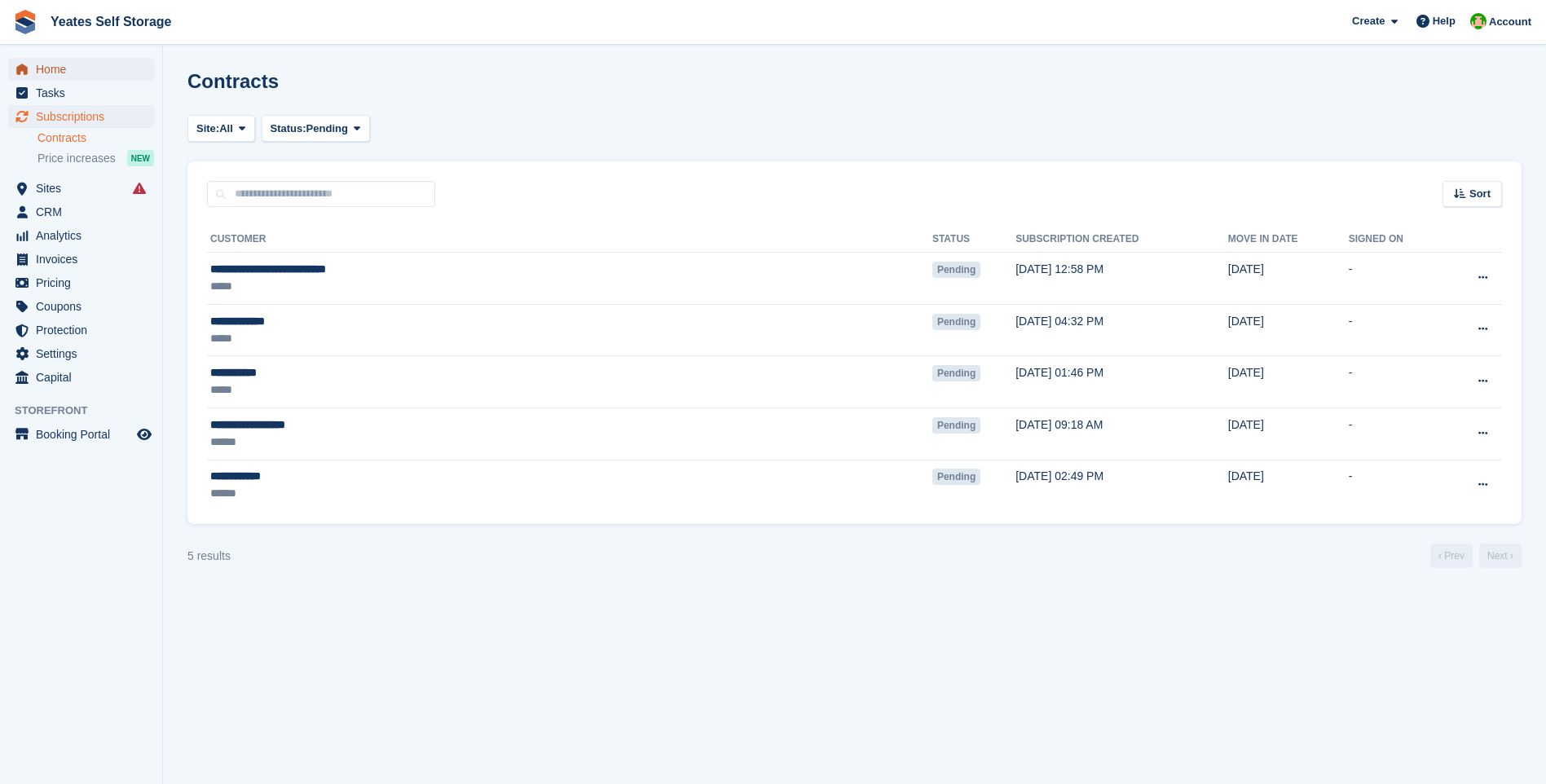
click at [60, 73] on span "Home" at bounding box center [84, 69] width 98 height 22
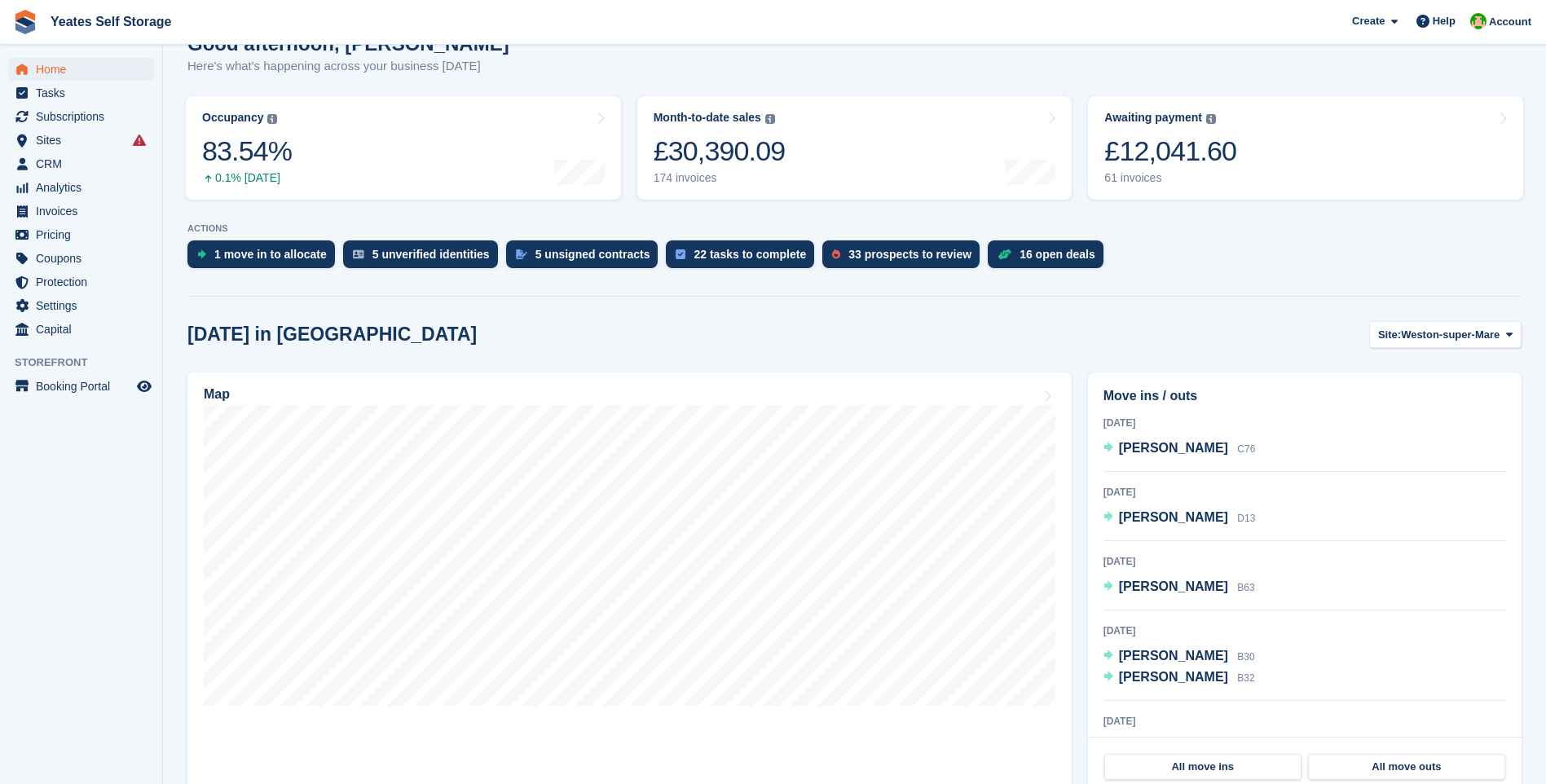
scroll to position [244, 0]
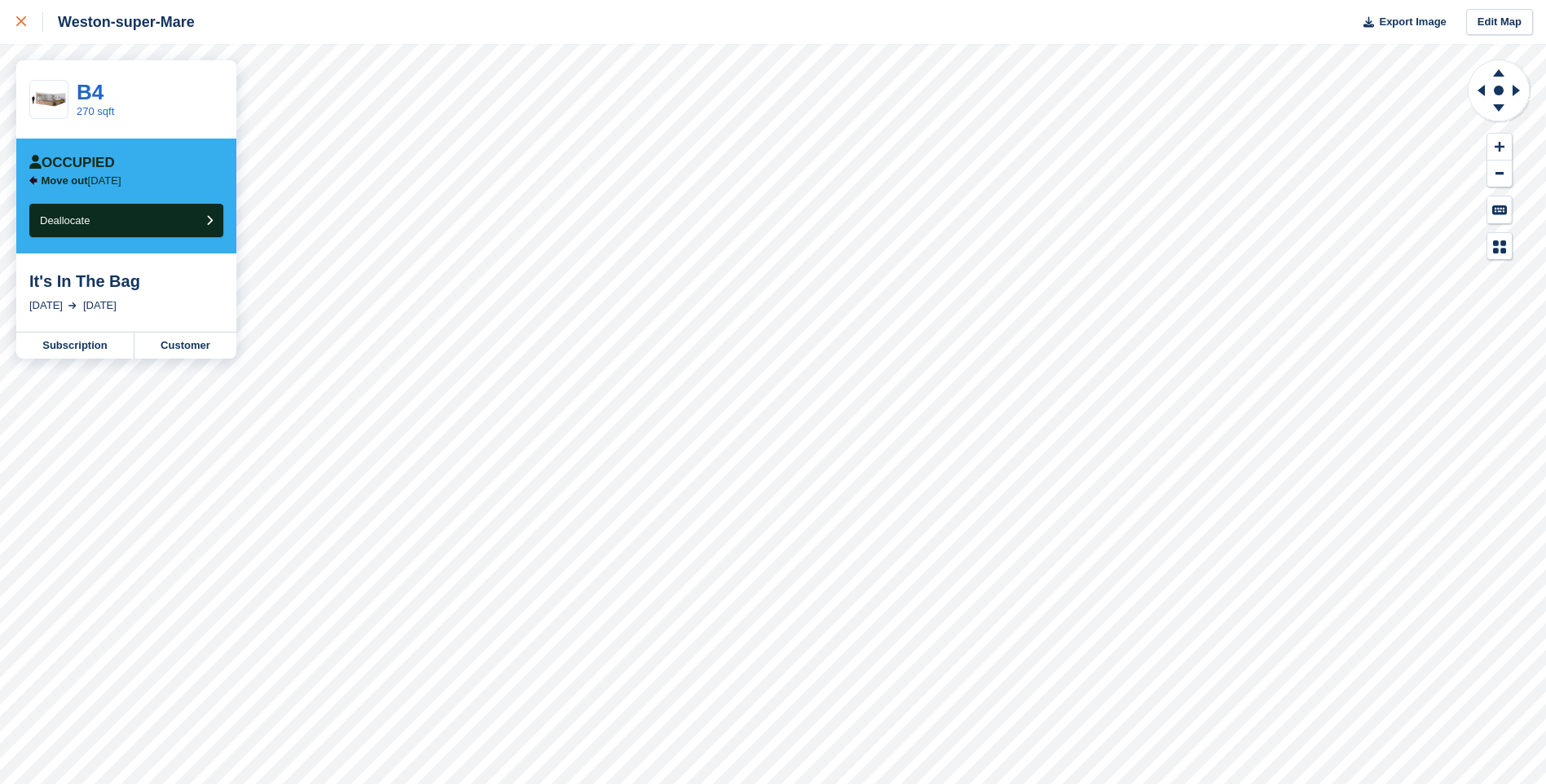
click at [23, 19] on icon at bounding box center [21, 21] width 10 height 10
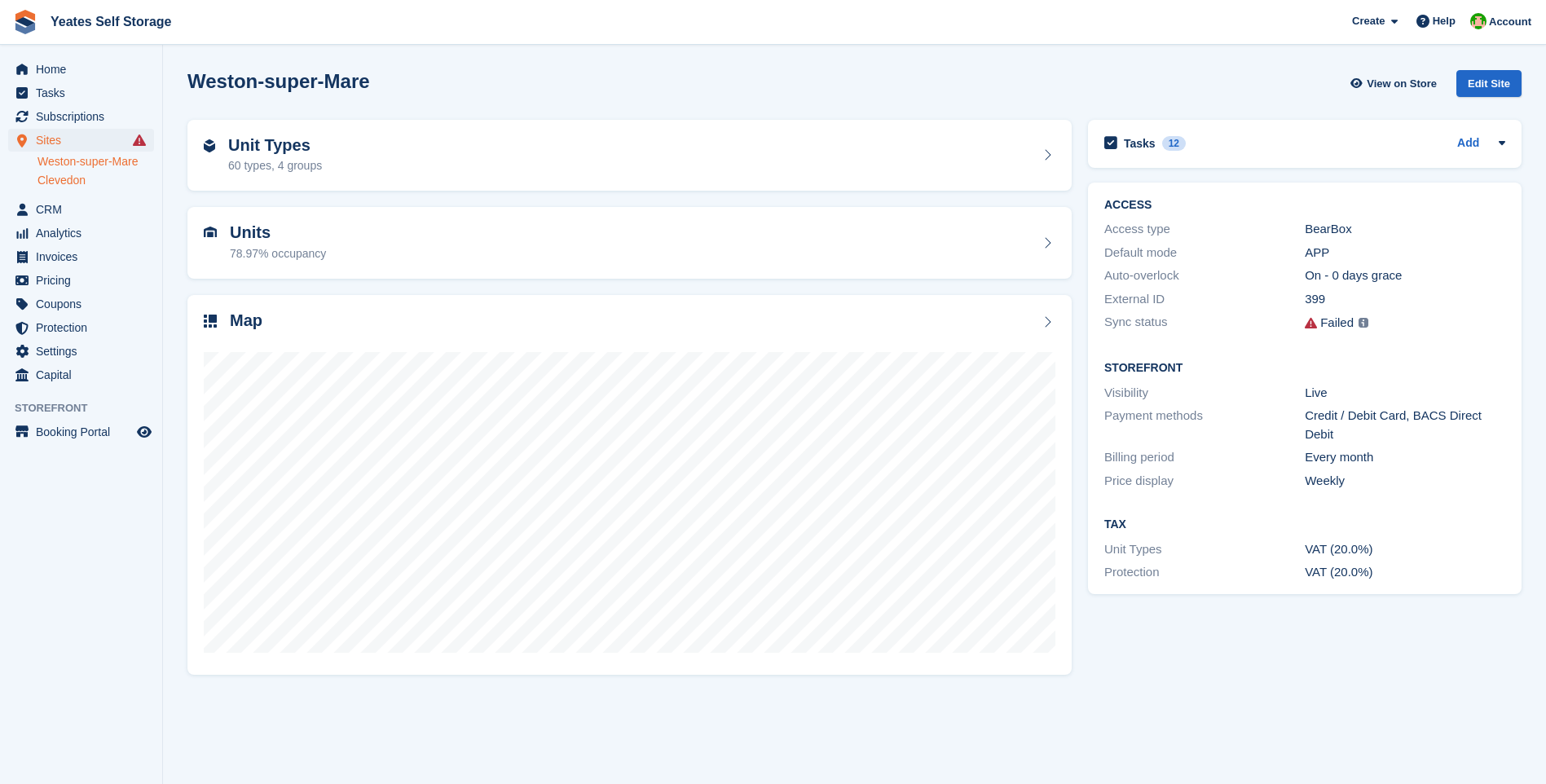
click at [74, 180] on link "Clevedon" at bounding box center [95, 181] width 117 height 16
